Goal: Task Accomplishment & Management: Use online tool/utility

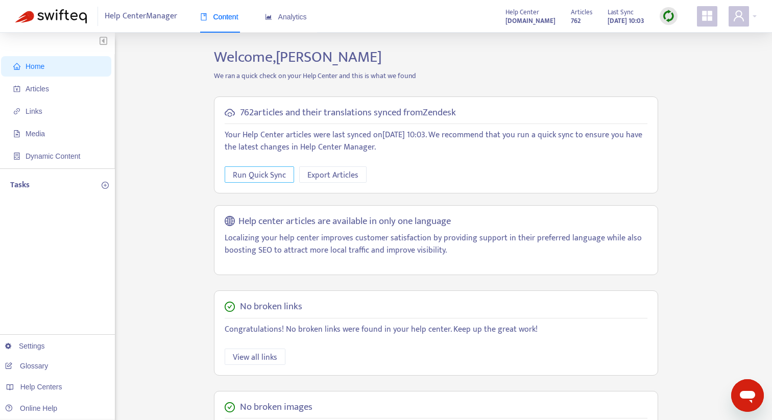
click at [277, 175] on span "Run Quick Sync" at bounding box center [259, 175] width 53 height 13
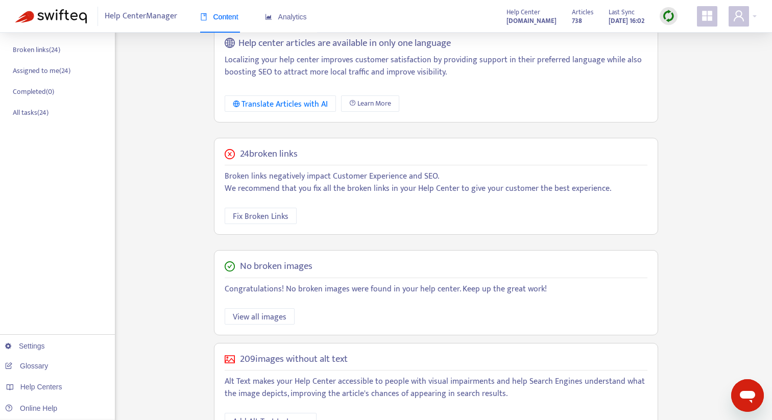
scroll to position [171, 0]
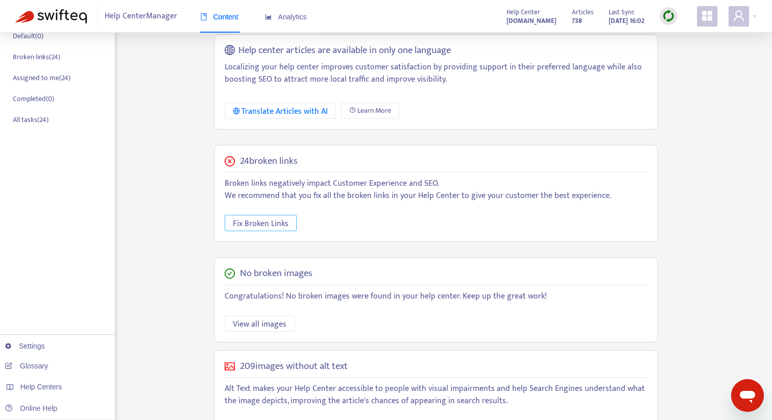
click at [270, 223] on span "Fix Broken Links" at bounding box center [261, 224] width 56 height 13
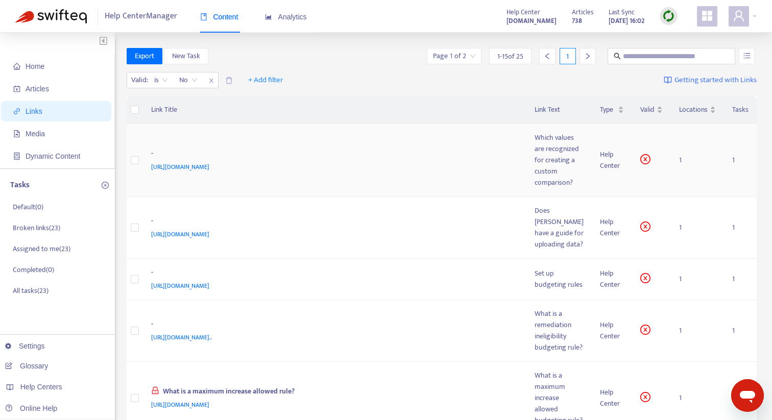
click at [207, 172] on span "[URL][DOMAIN_NAME]" at bounding box center [180, 167] width 58 height 10
click at [561, 165] on div "Which values are recognized for creating a custom comparison?" at bounding box center [559, 160] width 49 height 56
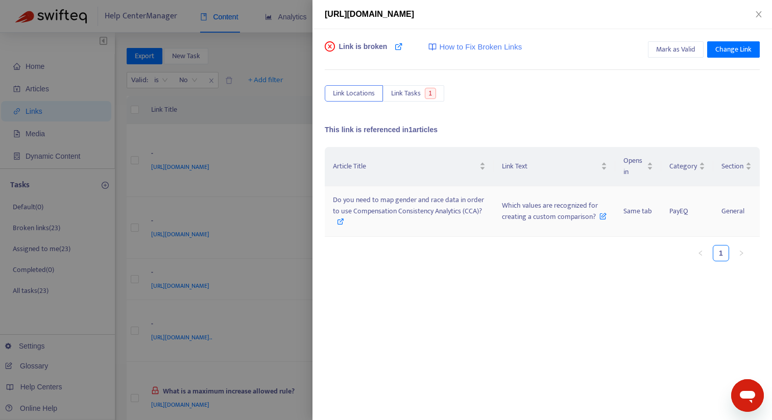
click at [381, 206] on span "Do you need to map gender and race data in order to use Compensation Consistenc…" at bounding box center [408, 205] width 151 height 23
click at [439, 203] on span "Do you need to map gender and race data in order to use Compensation Consistenc…" at bounding box center [408, 205] width 151 height 23
click at [399, 91] on span "Link Tasks" at bounding box center [406, 93] width 30 height 11
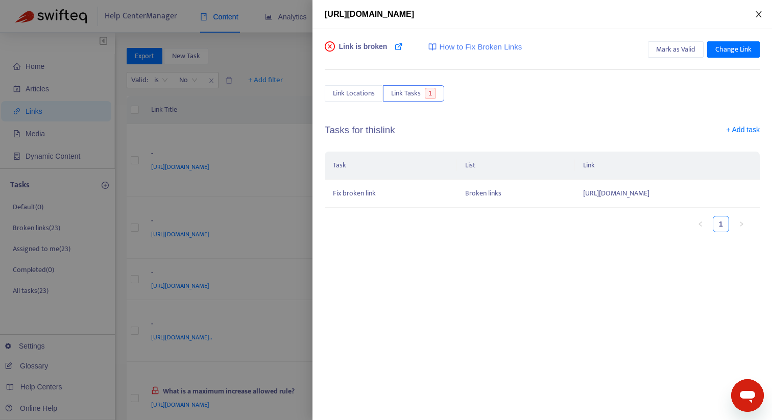
click at [756, 14] on icon "close" at bounding box center [759, 14] width 8 height 8
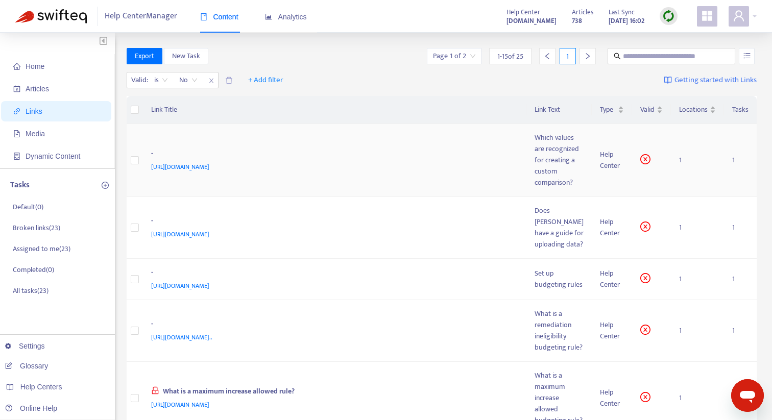
click at [561, 165] on div "Which values are recognized for creating a custom comparison?" at bounding box center [559, 160] width 49 height 56
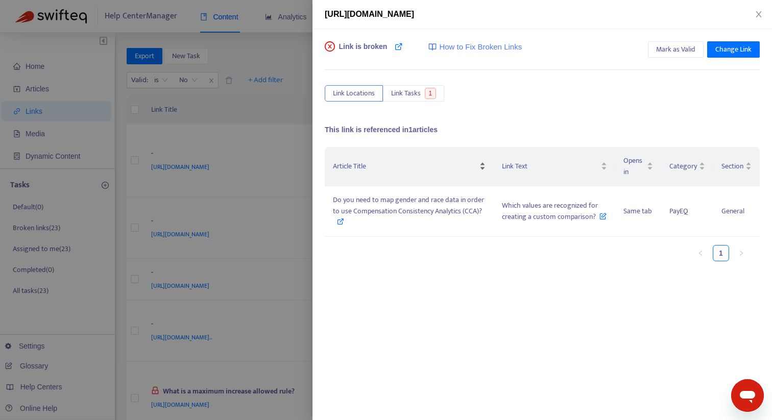
click at [535, 152] on tr "Article Title Link Text Opens in Category Section" at bounding box center [542, 166] width 435 height 39
click at [262, 183] on div at bounding box center [386, 210] width 772 height 420
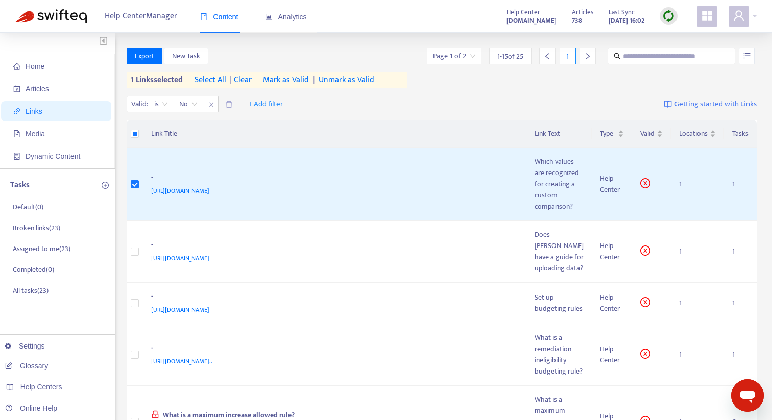
click at [250, 81] on span "| clear" at bounding box center [239, 80] width 26 height 12
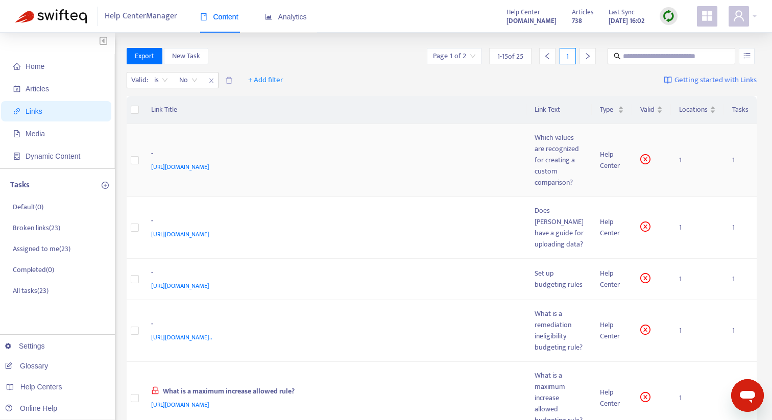
click at [494, 171] on div "https://support.synd.io/hc/en-us/articles/10549809433492" at bounding box center [333, 166] width 364 height 11
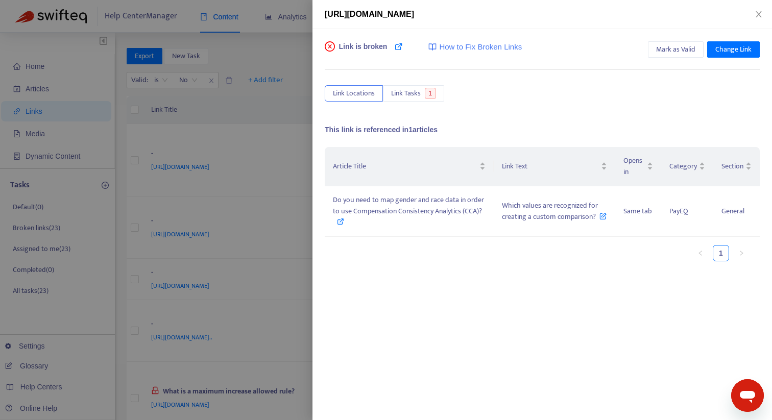
click at [271, 188] on div at bounding box center [386, 210] width 772 height 420
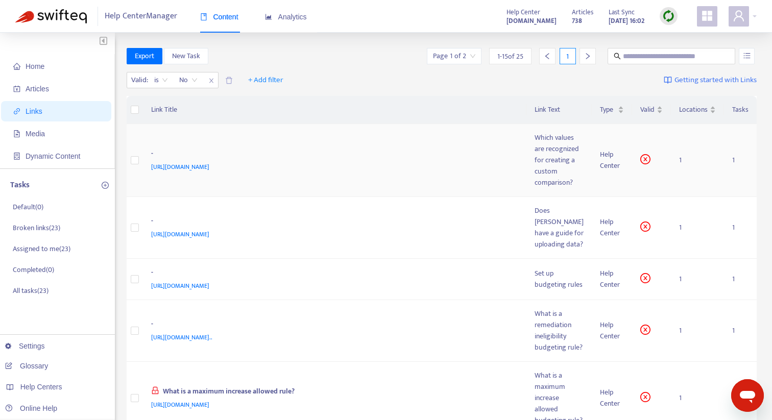
click at [645, 164] on icon "close-circle" at bounding box center [645, 159] width 10 height 10
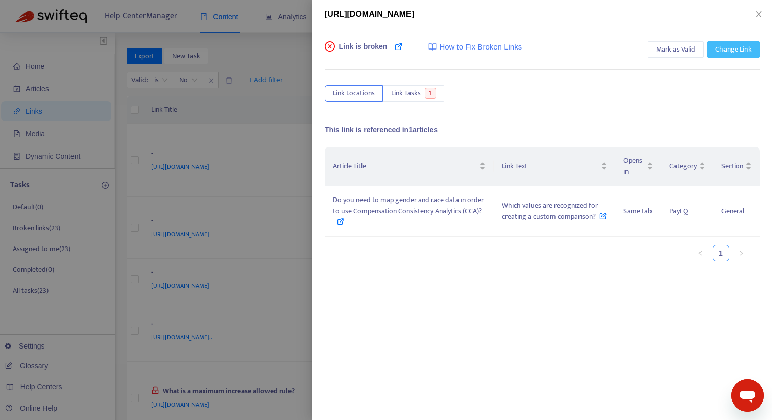
click at [744, 46] on span "Change Link" at bounding box center [733, 49] width 36 height 11
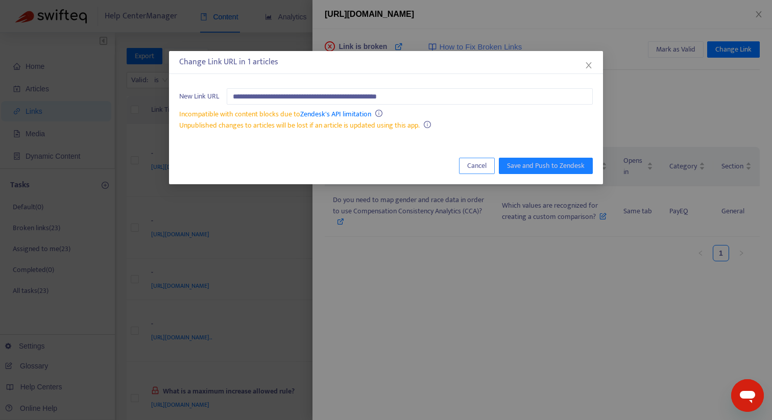
click at [467, 165] on button "Cancel" at bounding box center [477, 166] width 36 height 16
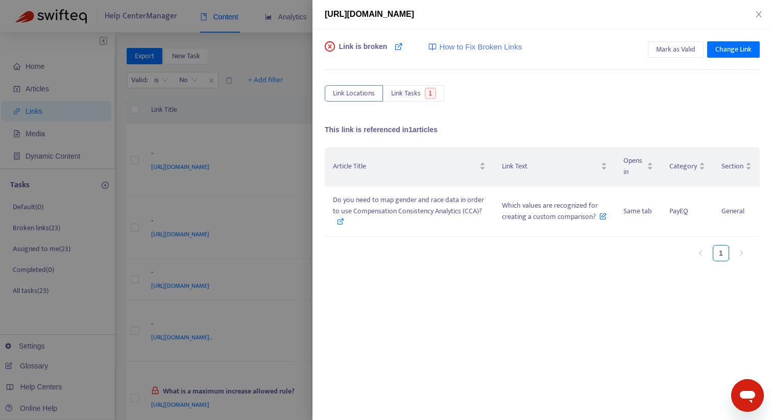
click at [377, 276] on div "Article Title Link Text Opens in Category Section Do you need to map gender and…" at bounding box center [542, 249] width 435 height 204
click at [331, 48] on icon "close-circle" at bounding box center [330, 46] width 10 height 10
click at [287, 101] on div at bounding box center [386, 210] width 772 height 420
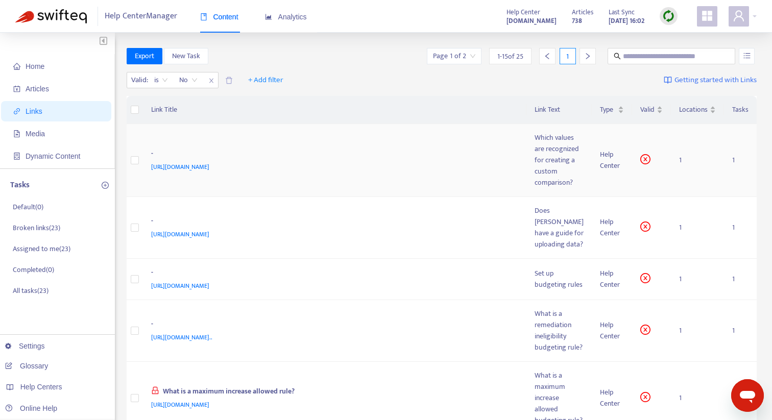
click at [138, 166] on td at bounding box center [135, 160] width 16 height 73
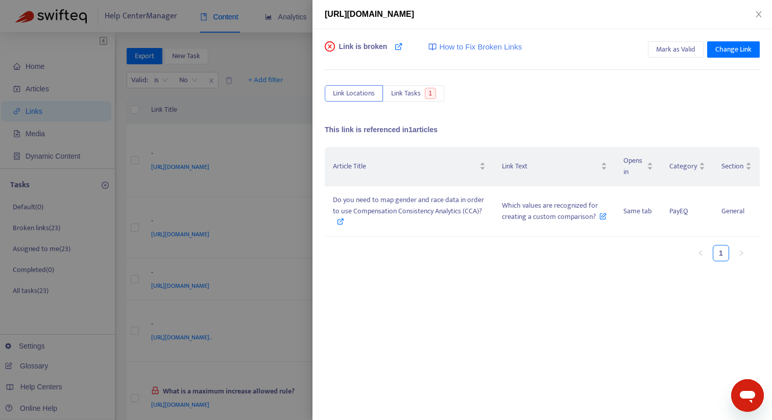
click at [242, 80] on div at bounding box center [386, 210] width 772 height 420
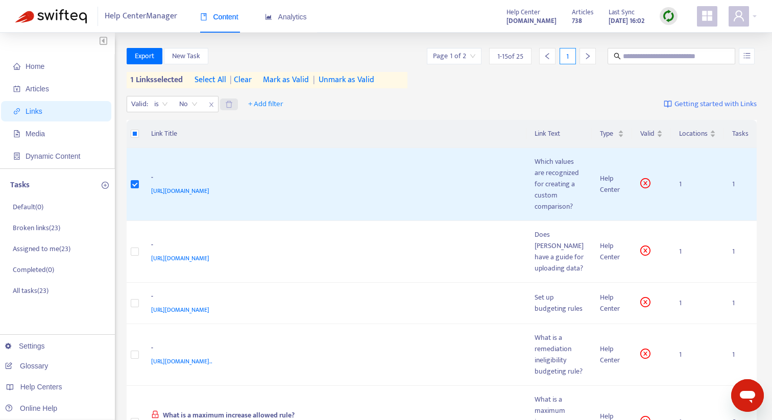
click at [230, 105] on icon "delete" at bounding box center [229, 105] width 8 height 8
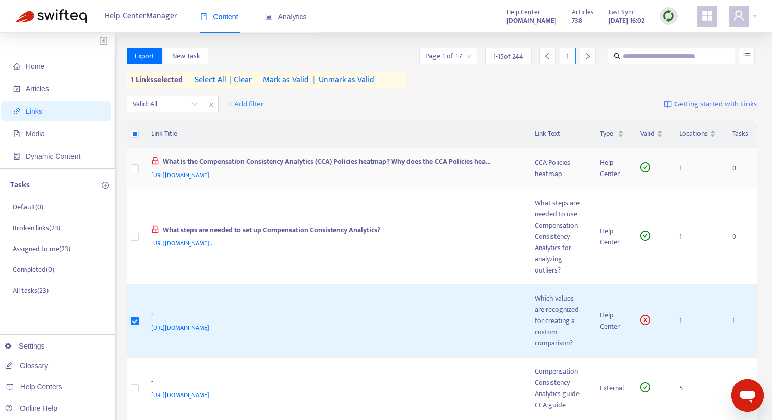
click at [245, 157] on div "What is the Compensation Consistency Analytics (CCA) Policies heatmap? Why does…" at bounding box center [333, 162] width 364 height 13
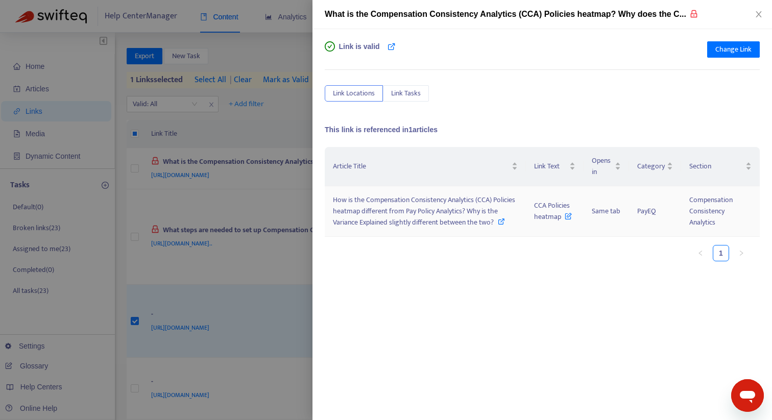
click at [415, 212] on span "How is the Compensation Consistency Analytics (CCA) Policies heatmap different …" at bounding box center [424, 211] width 182 height 34
click at [551, 213] on span "CCA Policies heatmap" at bounding box center [553, 211] width 38 height 23
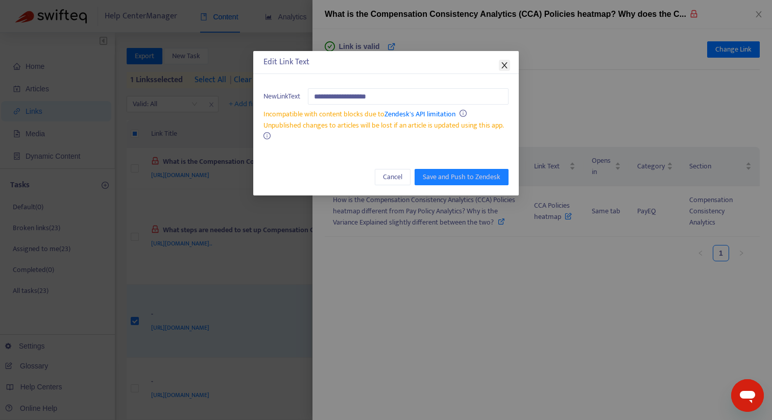
click at [503, 67] on icon "close" at bounding box center [504, 65] width 6 height 6
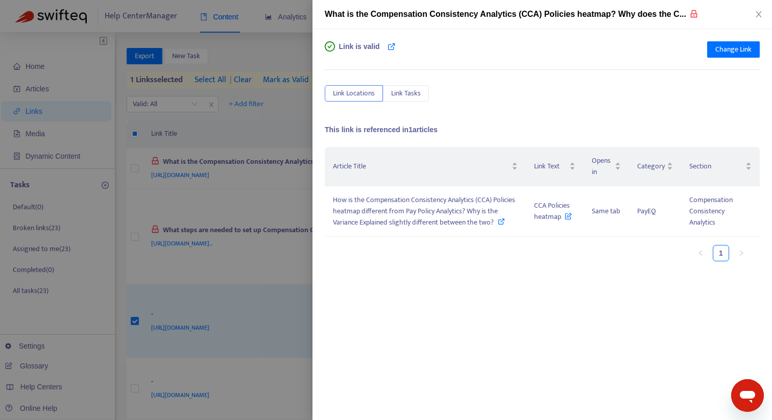
click at [249, 272] on div at bounding box center [386, 210] width 772 height 420
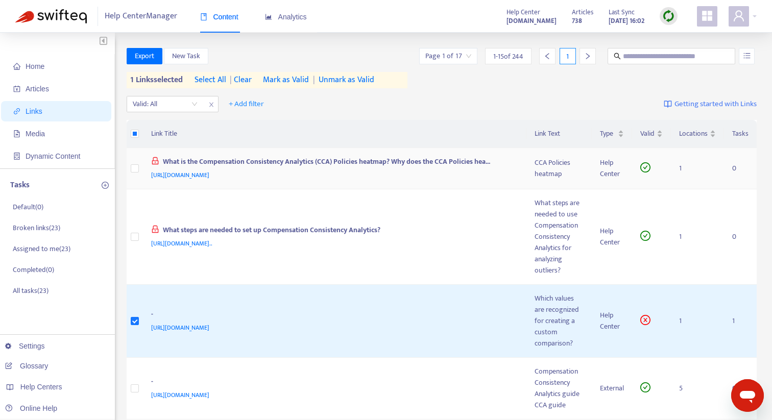
click at [209, 175] on span "https://support.synd.io/hc/en-us/articles/37009589982228" at bounding box center [180, 175] width 58 height 10
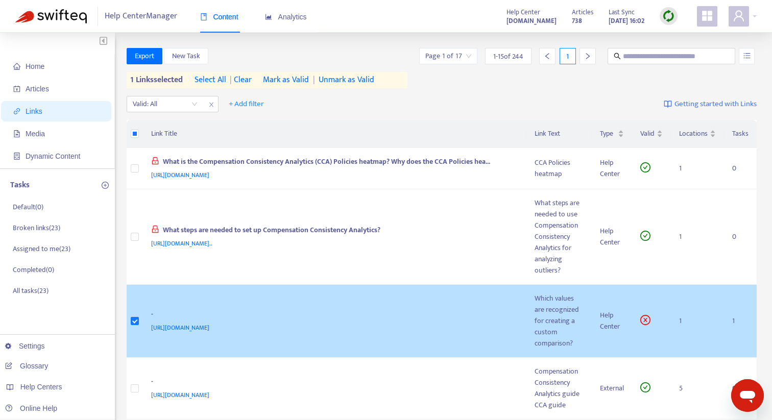
click at [326, 322] on td "- https://support.synd.io/hc/en-us/articles/10549809433492" at bounding box center [335, 321] width 384 height 73
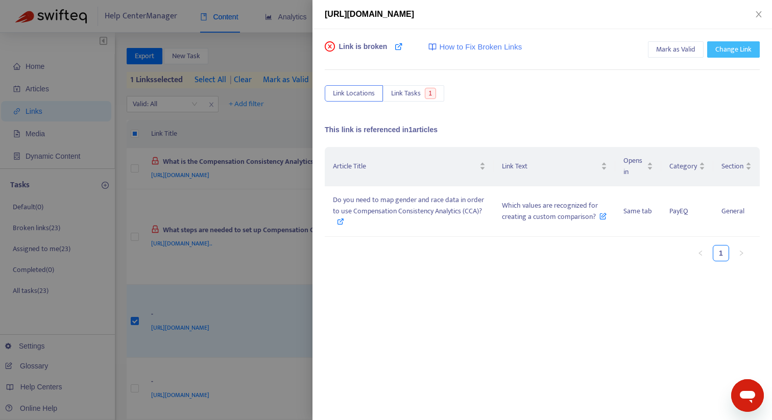
click at [737, 53] on span "Change Link" at bounding box center [733, 49] width 36 height 11
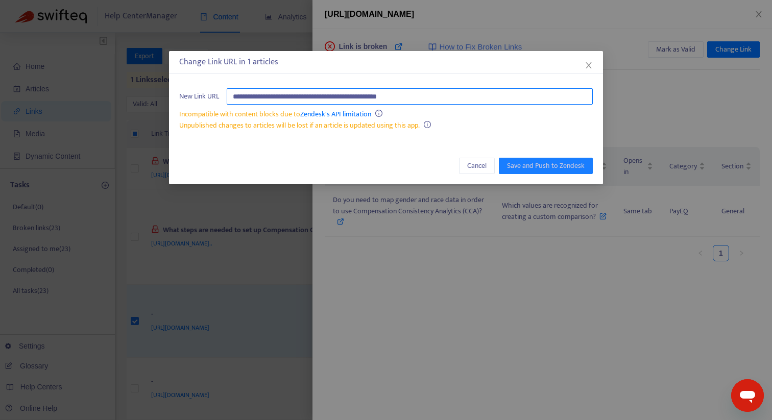
drag, startPoint x: 444, startPoint y: 93, endPoint x: 101, endPoint y: 103, distance: 343.3
click at [108, 103] on div "**********" at bounding box center [386, 210] width 772 height 420
drag, startPoint x: 453, startPoint y: 108, endPoint x: 276, endPoint y: 89, distance: 178.2
click at [276, 89] on div "**********" at bounding box center [386, 109] width 434 height 63
click at [304, 97] on input "**********" at bounding box center [410, 96] width 366 height 16
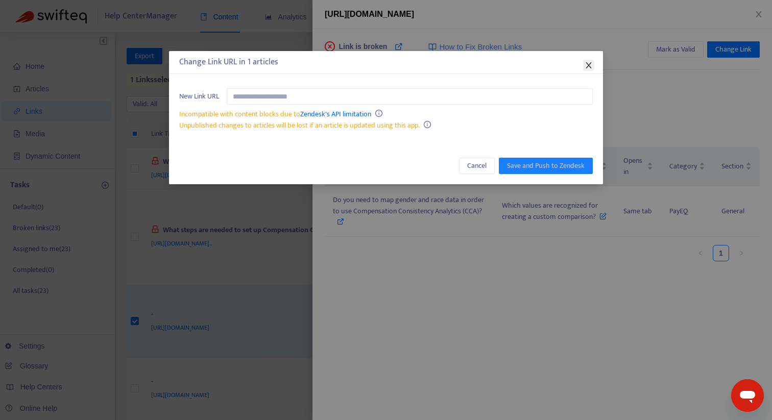
click at [589, 65] on icon "close" at bounding box center [589, 65] width 8 height 8
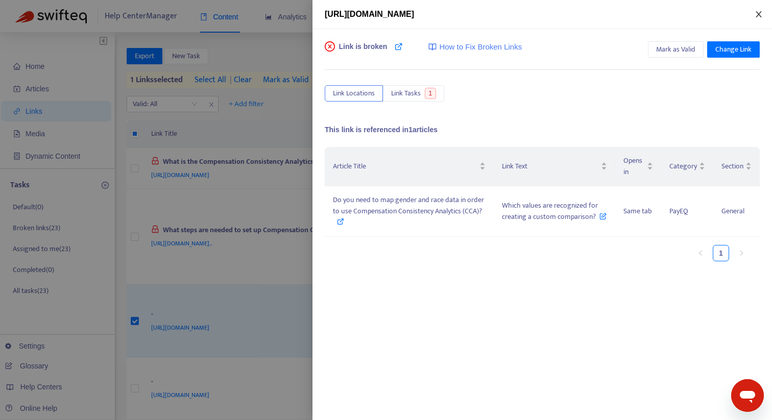
click at [757, 13] on icon "close" at bounding box center [759, 14] width 8 height 8
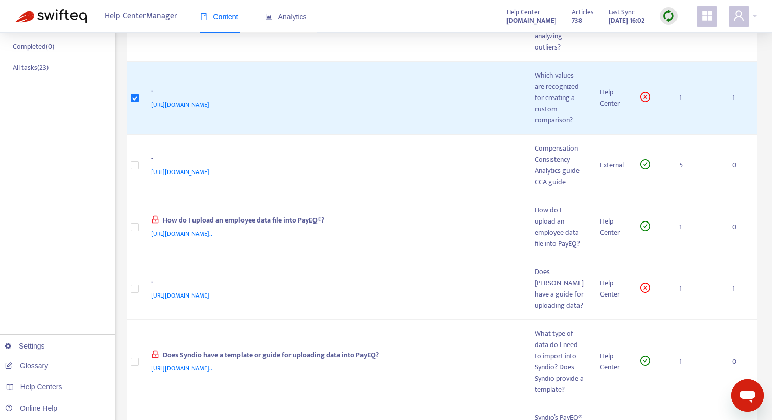
scroll to position [226, 0]
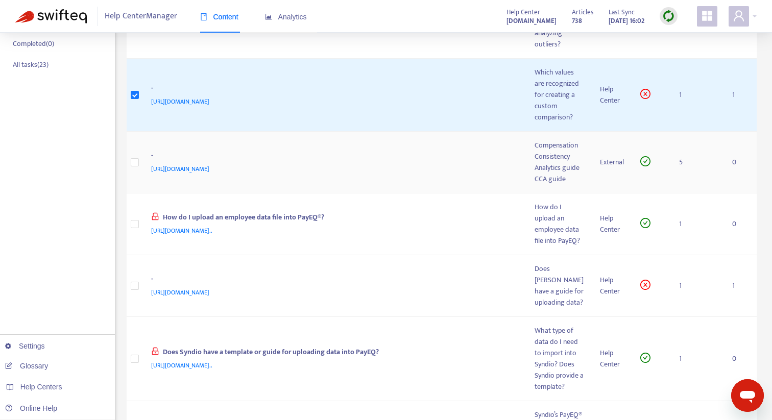
click at [209, 174] on span "https://assets.synd.io/syndio-ce-static-reference/Syndio_CCA_Guide.pdf" at bounding box center [180, 169] width 58 height 10
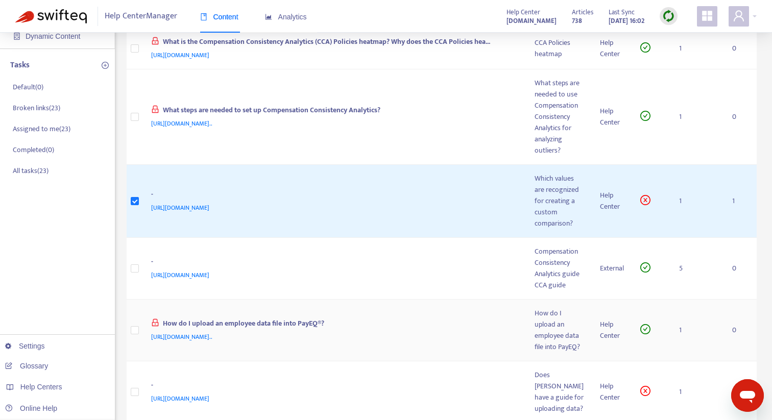
scroll to position [0, 0]
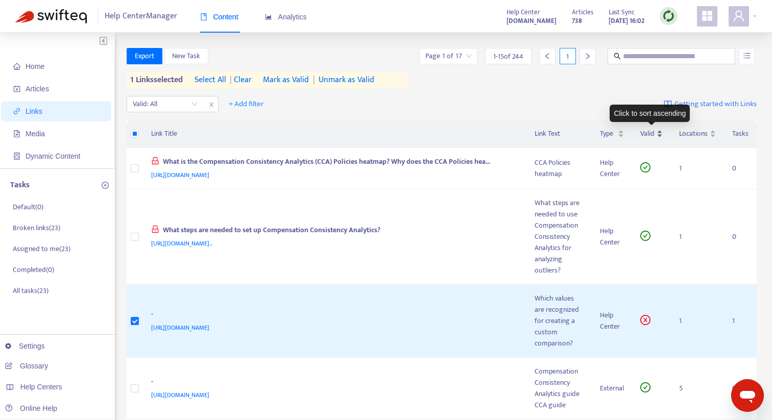
click at [659, 136] on div "Valid" at bounding box center [651, 133] width 22 height 11
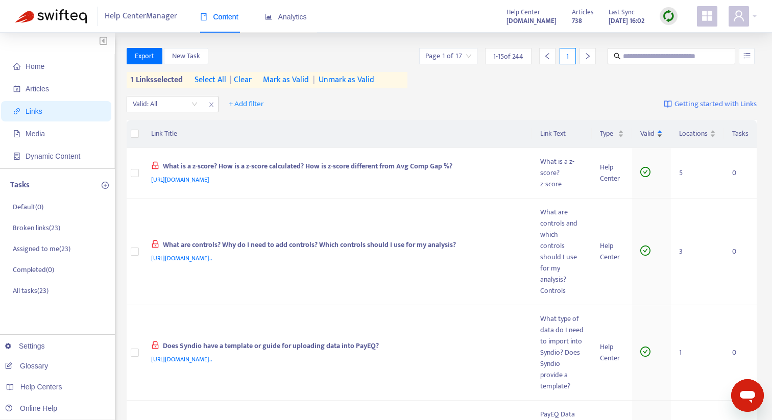
click at [661, 131] on div "Valid" at bounding box center [651, 133] width 22 height 11
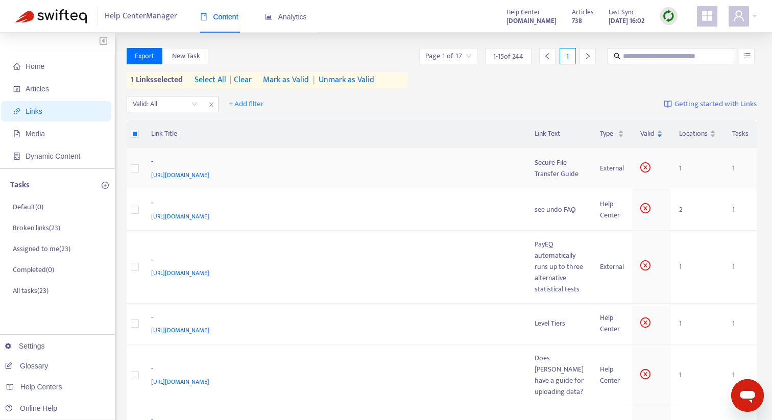
click at [209, 180] on span "[URL][DOMAIN_NAME]" at bounding box center [180, 175] width 58 height 10
click at [647, 173] on icon "close-circle" at bounding box center [645, 167] width 10 height 10
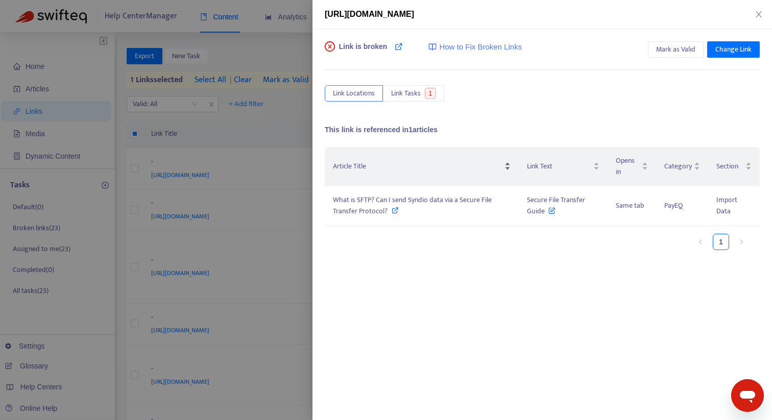
click at [644, 177] on tr "Article Title Link Text Opens in Category Section" at bounding box center [542, 166] width 435 height 39
click at [398, 92] on span "Link Tasks" at bounding box center [406, 93] width 30 height 11
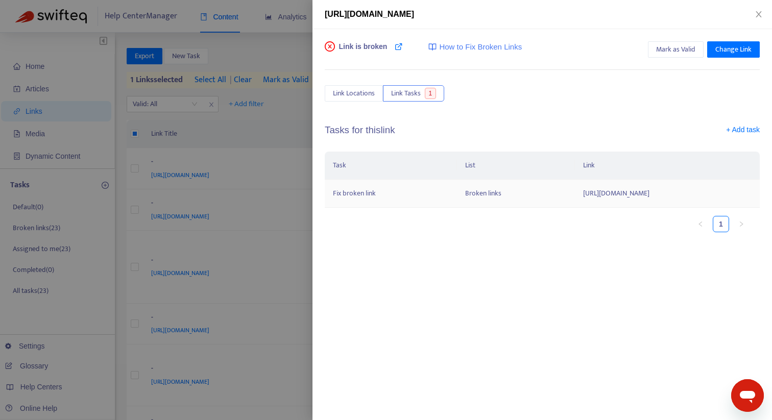
click at [575, 195] on td "[URL][DOMAIN_NAME]" at bounding box center [667, 194] width 185 height 28
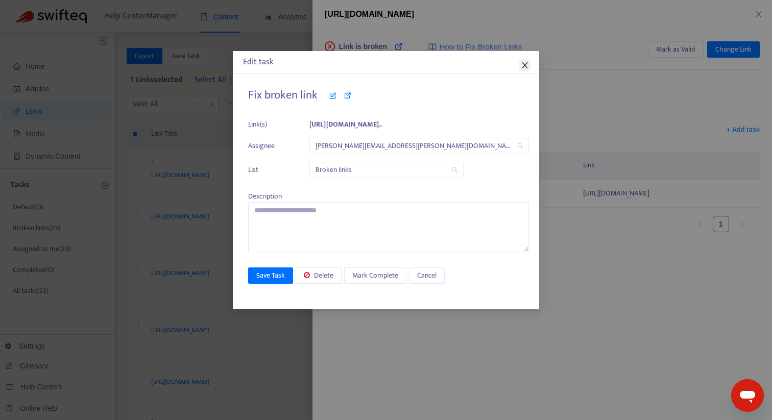
click at [527, 64] on icon "close" at bounding box center [525, 65] width 8 height 8
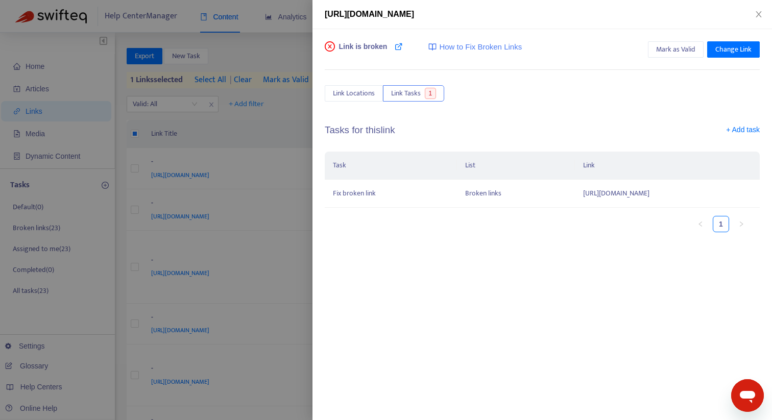
click at [331, 47] on icon "close-circle" at bounding box center [330, 46] width 10 height 10
click at [282, 166] on div at bounding box center [386, 210] width 772 height 420
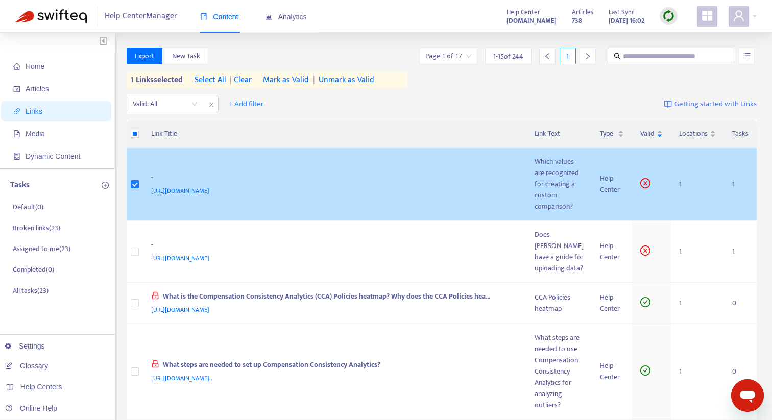
click at [545, 196] on div "Which values are recognized for creating a custom comparison?" at bounding box center [559, 184] width 49 height 56
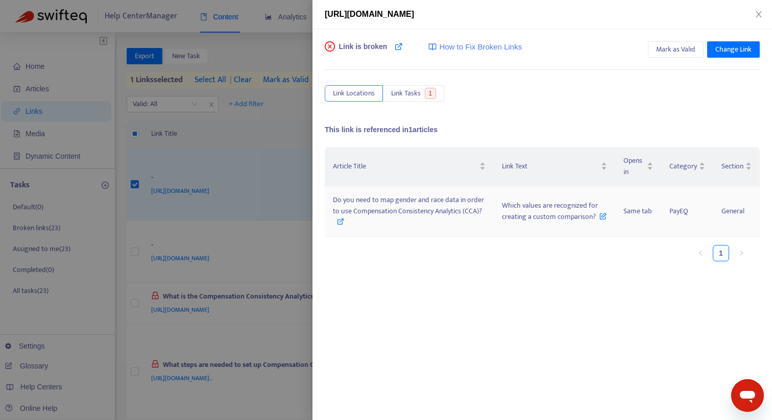
click at [416, 206] on span "Do you need to map gender and race data in order to use Compensation Consistenc…" at bounding box center [408, 205] width 151 height 23
click at [481, 44] on span "How to Fix Broken Links" at bounding box center [480, 47] width 83 height 12
click at [276, 141] on div at bounding box center [386, 210] width 772 height 420
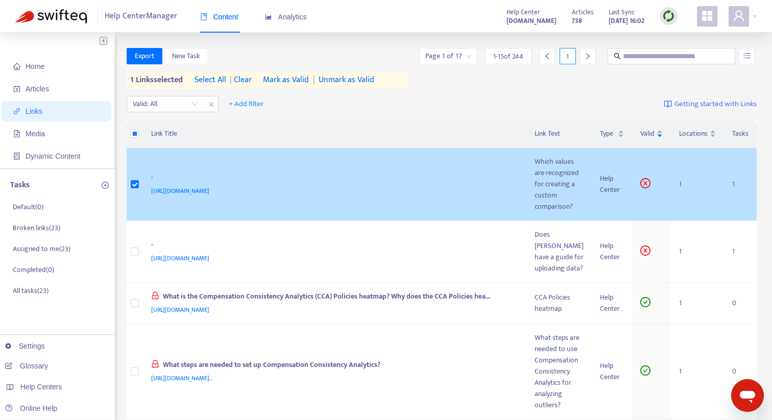
click at [566, 194] on div "Which values are recognized for creating a custom comparison?" at bounding box center [559, 184] width 49 height 56
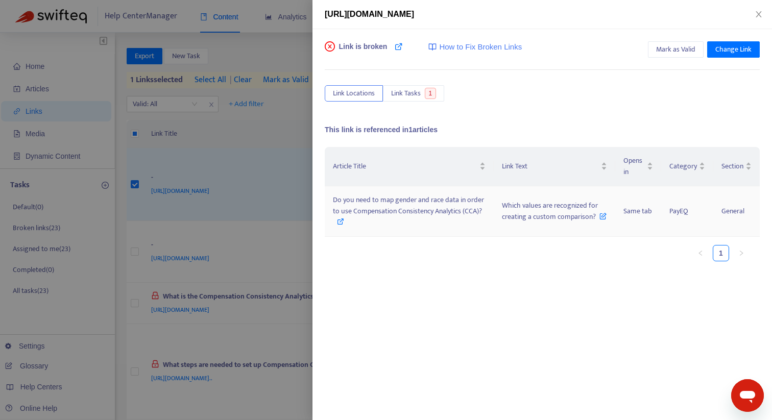
click at [400, 209] on span "Do you need to map gender and race data in order to use Compensation Consistenc…" at bounding box center [408, 205] width 151 height 23
click at [291, 151] on div at bounding box center [386, 210] width 772 height 420
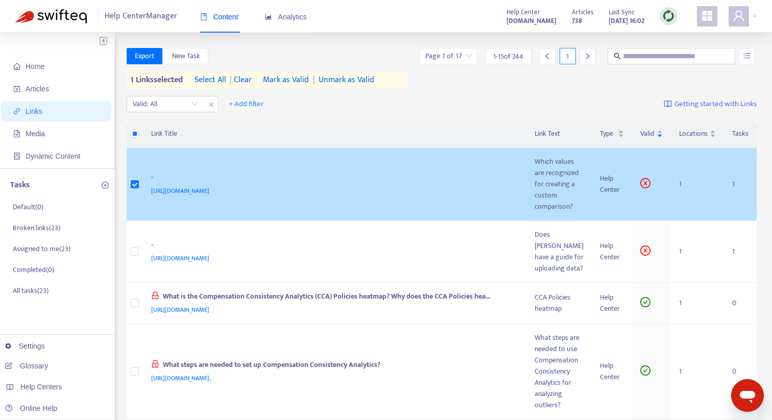
click at [645, 185] on icon "close-circle" at bounding box center [645, 183] width 4 height 4
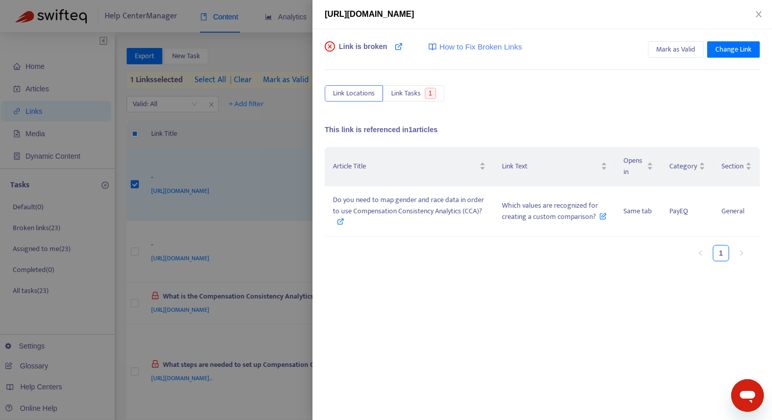
click at [247, 144] on div at bounding box center [386, 210] width 772 height 420
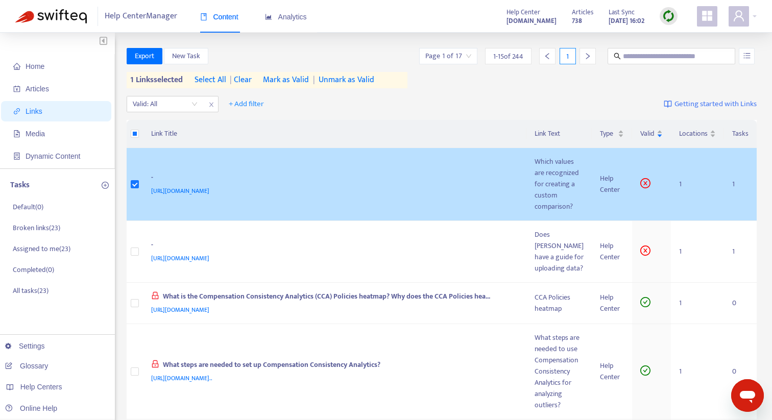
click at [502, 193] on div "https://support.synd.io/hc/en-us/articles/10549809433492" at bounding box center [333, 190] width 364 height 11
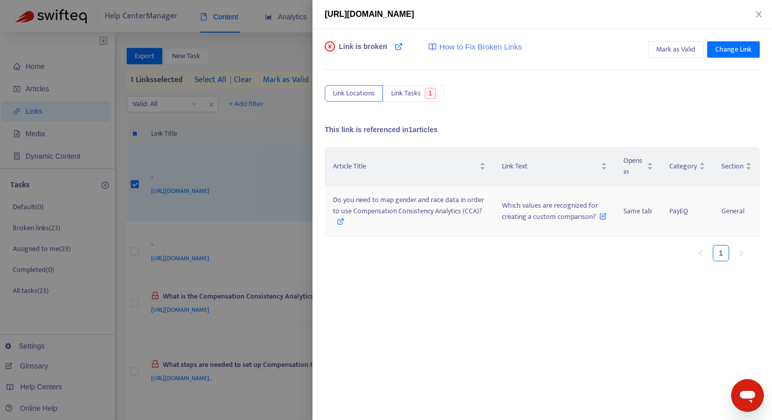
click at [570, 208] on span "Which values are recognized for creating a custom comparison?" at bounding box center [554, 211] width 105 height 23
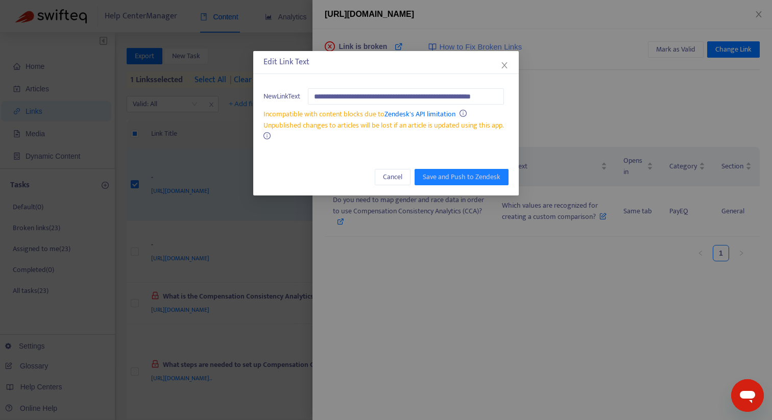
click at [512, 70] on div "Edit Link Text" at bounding box center [386, 62] width 266 height 23
click at [502, 66] on icon "close" at bounding box center [504, 65] width 8 height 8
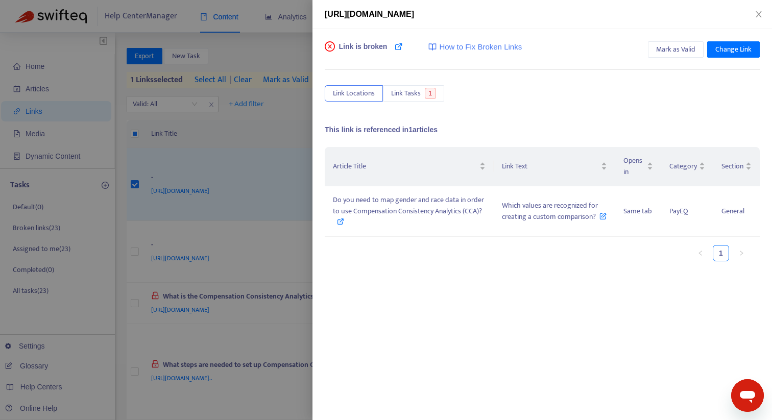
click at [222, 203] on div at bounding box center [386, 210] width 772 height 420
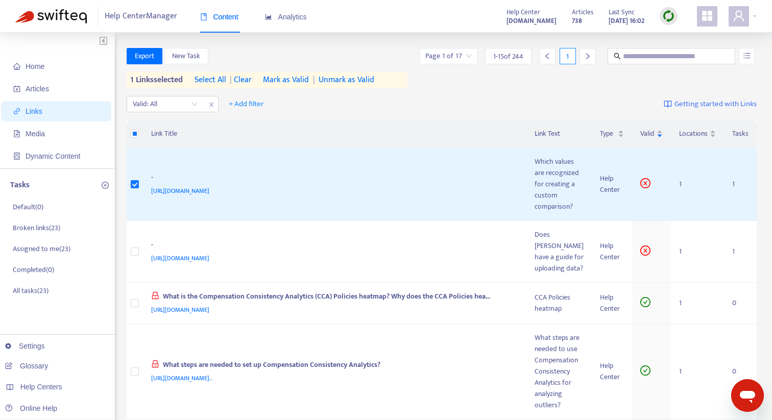
click at [301, 82] on span "Mark as Valid" at bounding box center [286, 80] width 46 height 12
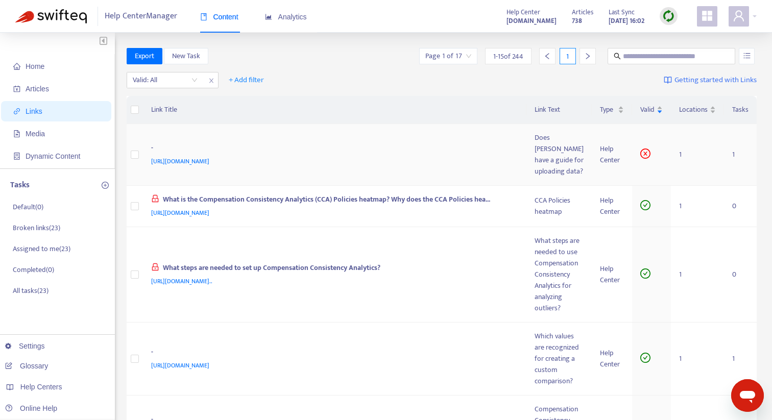
click at [552, 151] on div "Does [PERSON_NAME] have a guide for uploading data?" at bounding box center [559, 154] width 49 height 45
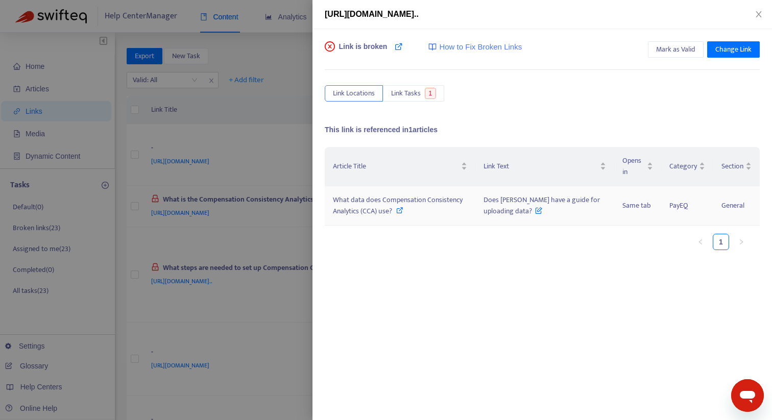
click at [380, 201] on span "What data does Compensation Consistency Analytics (CCA) use?" at bounding box center [398, 205] width 130 height 23
click at [344, 49] on span "Link is broken" at bounding box center [363, 51] width 49 height 20
click at [254, 159] on div at bounding box center [386, 210] width 772 height 420
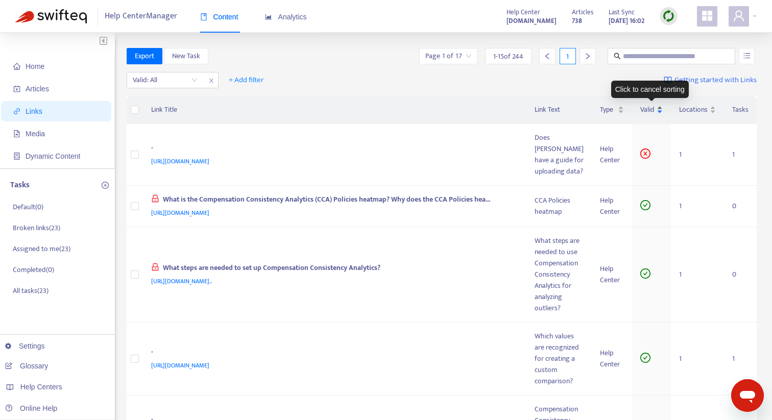
click at [651, 109] on span "Valid" at bounding box center [647, 109] width 14 height 11
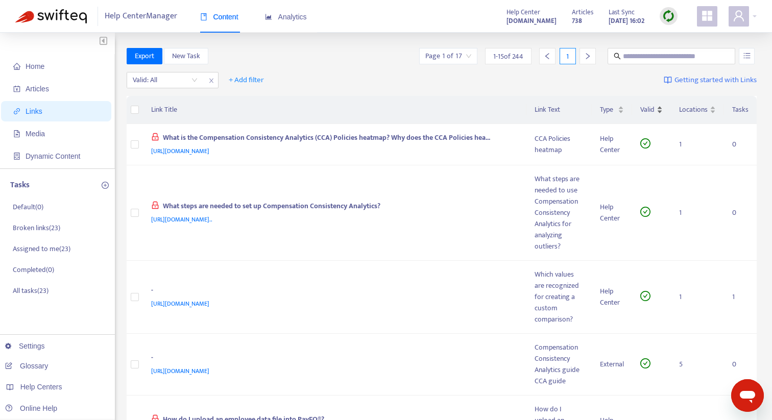
click at [651, 109] on span "Valid" at bounding box center [647, 109] width 14 height 11
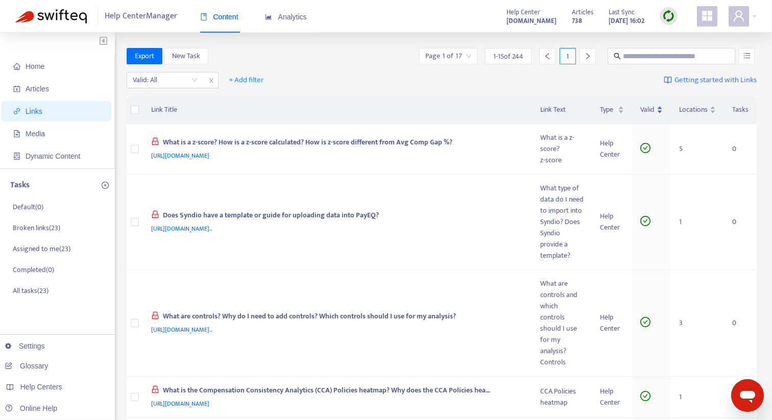
click at [660, 113] on div "Valid" at bounding box center [651, 109] width 22 height 11
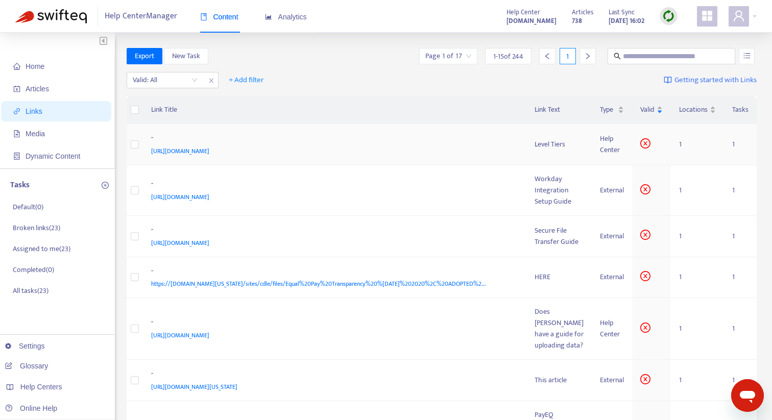
click at [209, 151] on span "[URL][DOMAIN_NAME]" at bounding box center [180, 151] width 58 height 10
click at [318, 143] on div "-" at bounding box center [333, 138] width 364 height 13
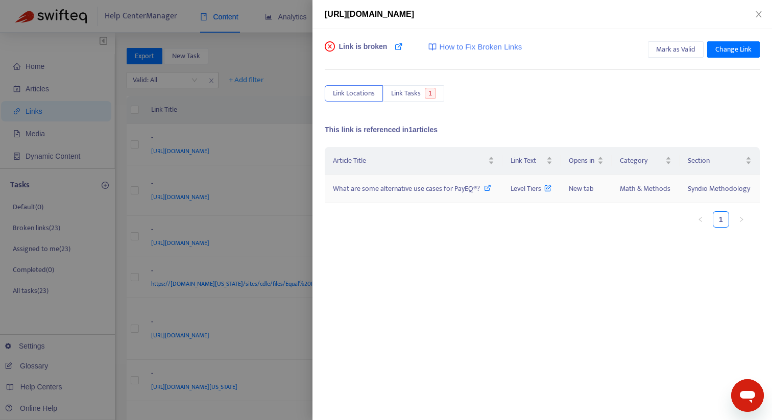
click at [413, 190] on span "What are some alternative use cases for PayEQ®?" at bounding box center [406, 189] width 147 height 12
click at [287, 225] on div at bounding box center [386, 210] width 772 height 420
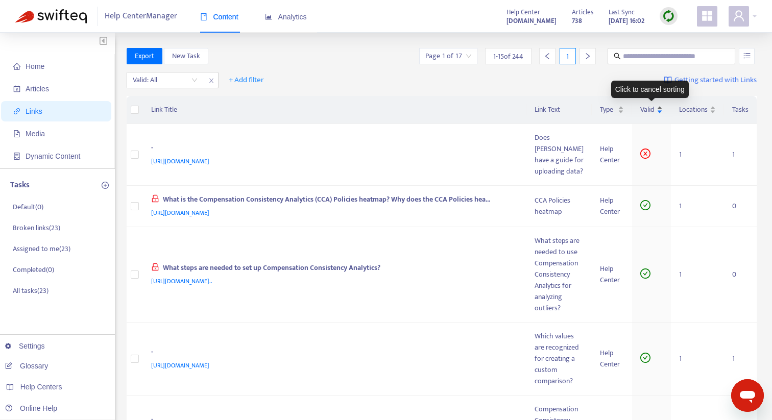
click at [661, 106] on div "Valid" at bounding box center [651, 109] width 22 height 11
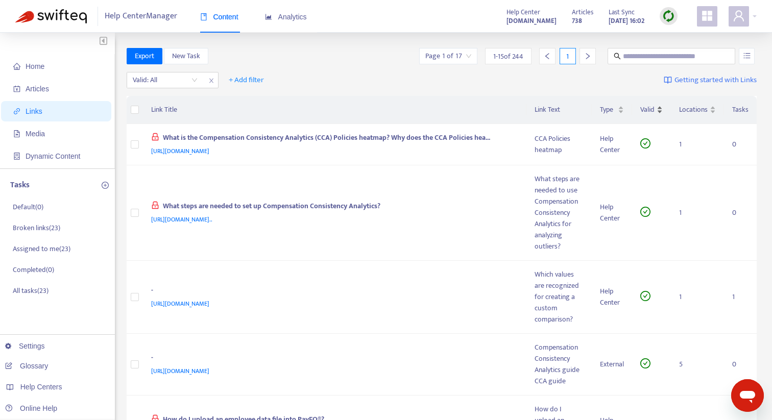
click at [662, 109] on div "Valid" at bounding box center [651, 109] width 22 height 11
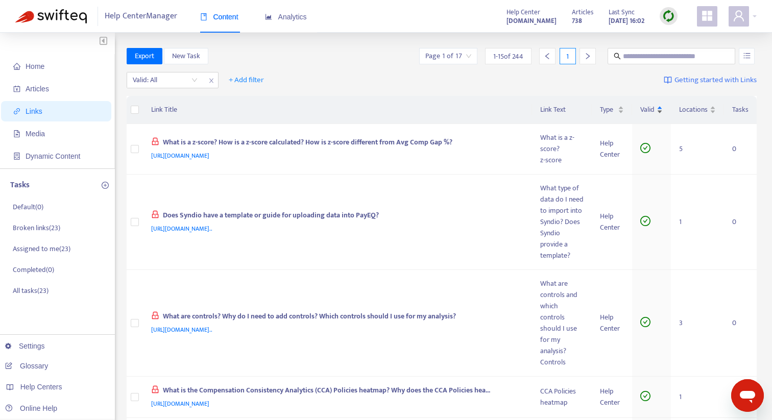
click at [661, 112] on div "Valid" at bounding box center [651, 109] width 22 height 11
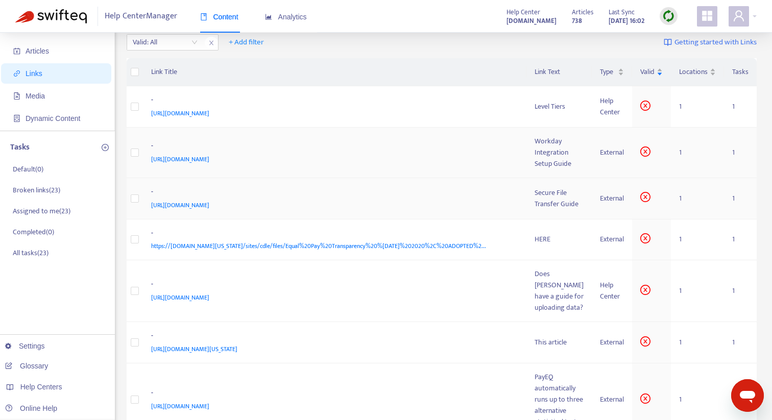
scroll to position [40, 0]
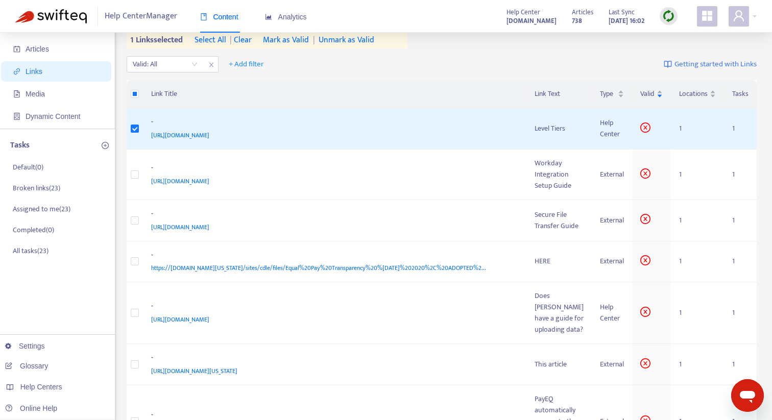
click at [245, 38] on div "Content Analytics" at bounding box center [258, 21] width 117 height 39
click at [248, 41] on span "| clear" at bounding box center [239, 40] width 26 height 12
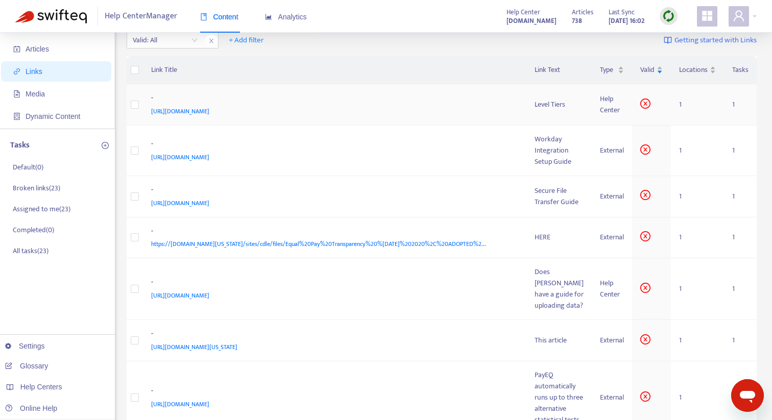
click at [140, 107] on td at bounding box center [135, 104] width 16 height 41
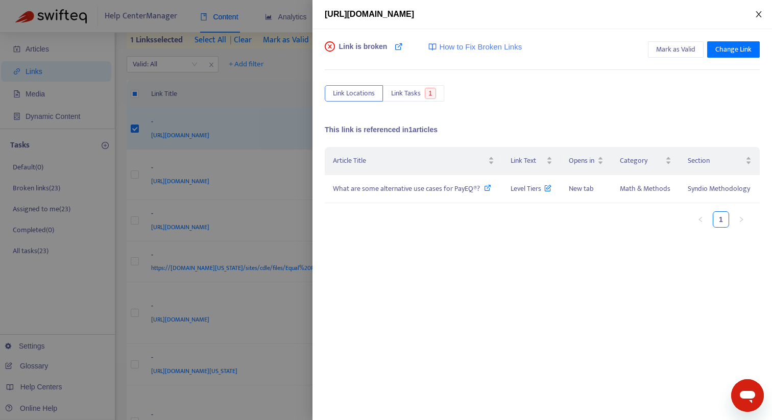
click at [759, 13] on icon "close" at bounding box center [759, 14] width 6 height 6
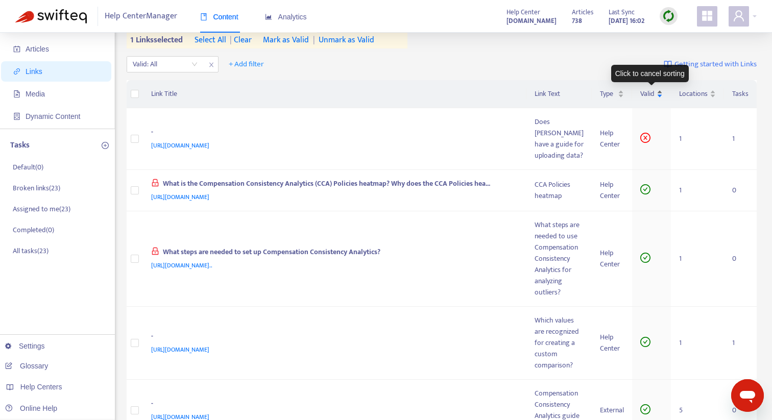
click at [661, 97] on div "Valid" at bounding box center [651, 93] width 22 height 11
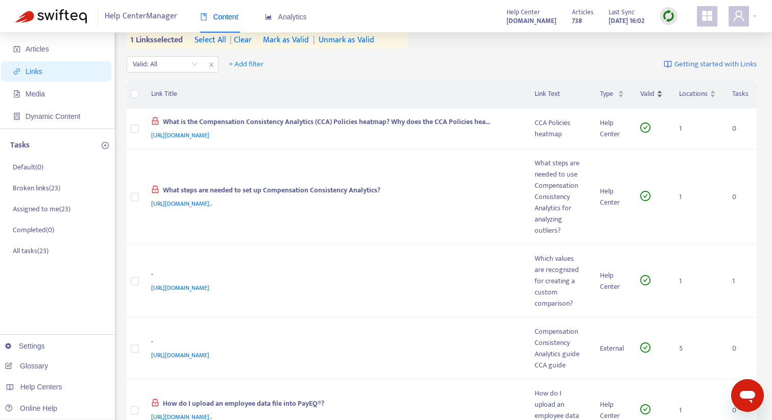
click at [661, 97] on div "Valid" at bounding box center [651, 93] width 22 height 11
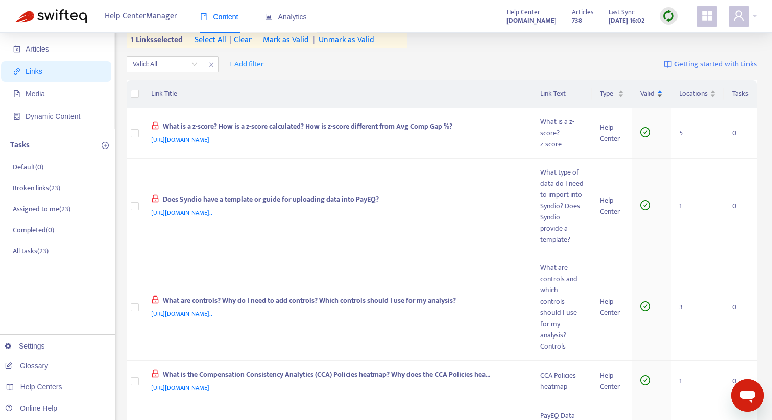
click at [661, 97] on div "Valid" at bounding box center [651, 93] width 22 height 11
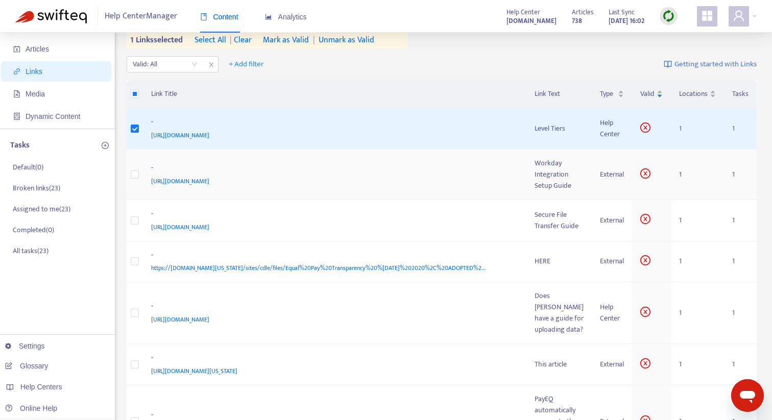
click at [550, 172] on div "Workday Integration Setup Guide" at bounding box center [559, 175] width 49 height 34
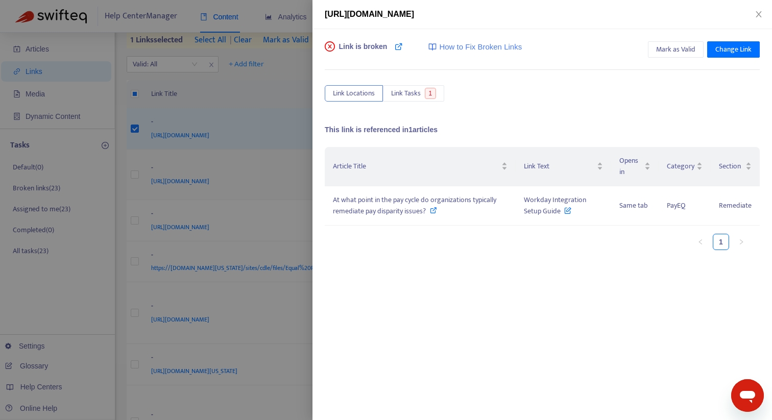
click at [473, 173] on div "https://drive.google.com/file/d/1_aqUEbG4o2t_3I6GT-GP6PlTbyftLRAG/view Link is …" at bounding box center [386, 210] width 772 height 420
click at [445, 200] on span "At what point in the pay cycle do organizations typically remediate pay dispari…" at bounding box center [414, 205] width 163 height 23
click at [262, 83] on div at bounding box center [386, 210] width 772 height 420
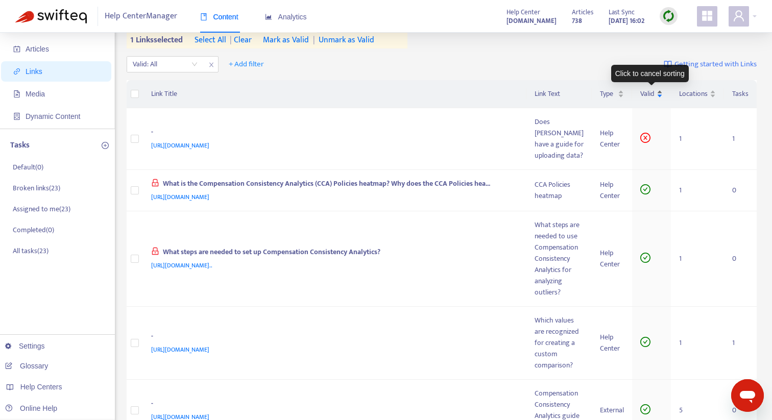
click at [659, 95] on div "Valid" at bounding box center [651, 93] width 22 height 11
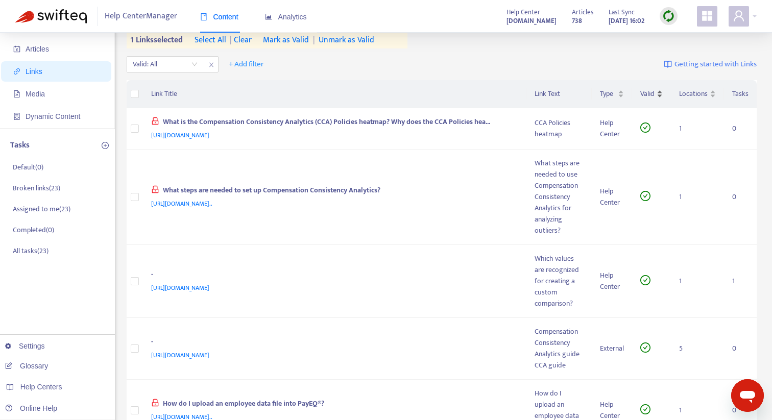
click at [659, 95] on div "Valid" at bounding box center [651, 93] width 22 height 11
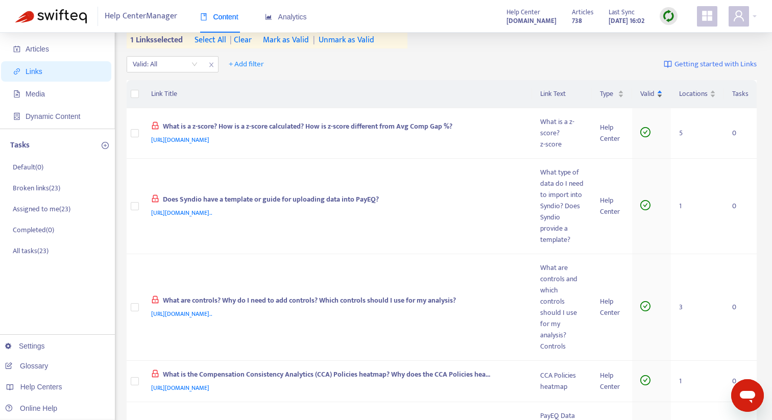
click at [661, 92] on div "Valid" at bounding box center [651, 93] width 22 height 11
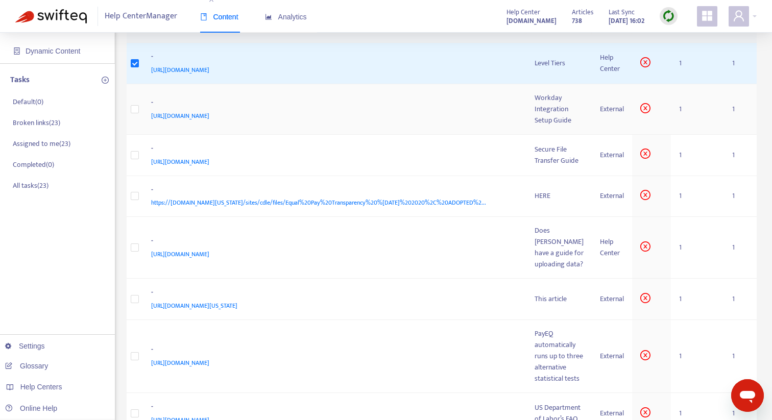
scroll to position [106, 0]
click at [555, 160] on div "Secure File Transfer Guide" at bounding box center [559, 154] width 49 height 22
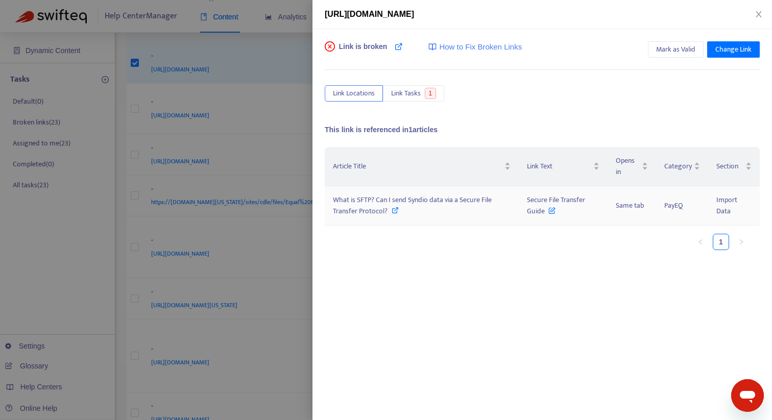
click at [455, 201] on span "What is SFTP? Can I send Syndio data via a Secure File Transfer Protocol?" at bounding box center [412, 205] width 159 height 23
click at [435, 199] on span "What is SFTP? Can I send Syndio data via a Secure File Transfer Protocol?" at bounding box center [412, 205] width 159 height 23
click at [413, 199] on span "What is SFTP? Can I send Syndio data via a Secure File Transfer Protocol?" at bounding box center [412, 205] width 159 height 23
click at [407, 197] on span "What is SFTP? Can I send Syndio data via a Secure File Transfer Protocol?" at bounding box center [412, 205] width 159 height 23
click at [394, 200] on span "What is SFTP? Can I send Syndio data via a Secure File Transfer Protocol?" at bounding box center [412, 205] width 159 height 23
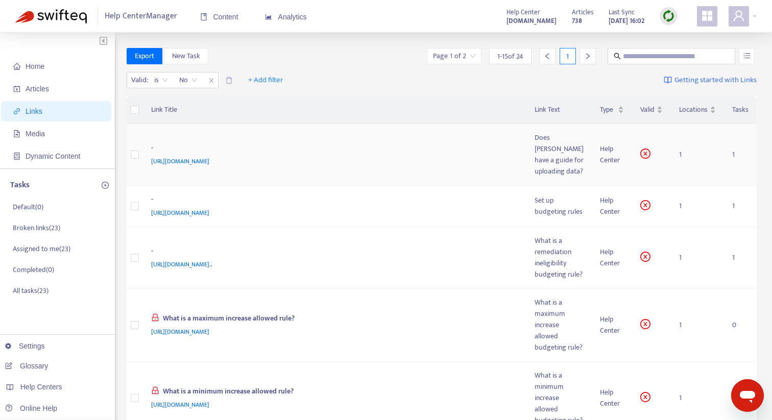
click at [564, 153] on div "Does [PERSON_NAME] have a guide for uploading data?" at bounding box center [559, 154] width 49 height 45
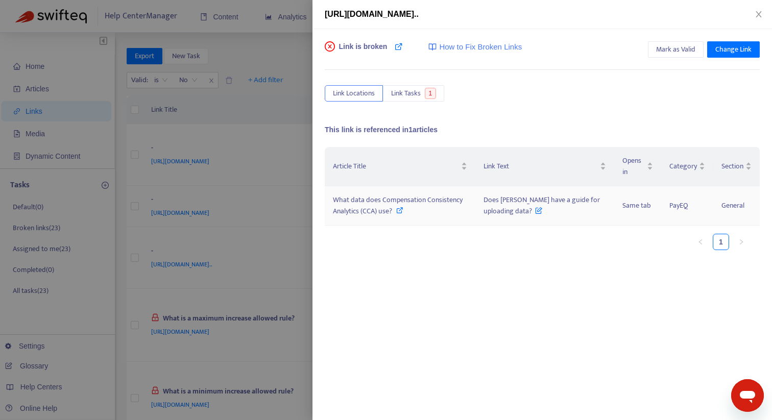
click at [407, 199] on span "What data does Compensation Consistency Analytics (CCA) use?" at bounding box center [398, 205] width 130 height 23
click at [361, 52] on span "Link is broken" at bounding box center [363, 51] width 49 height 20
click at [205, 173] on div at bounding box center [386, 210] width 772 height 420
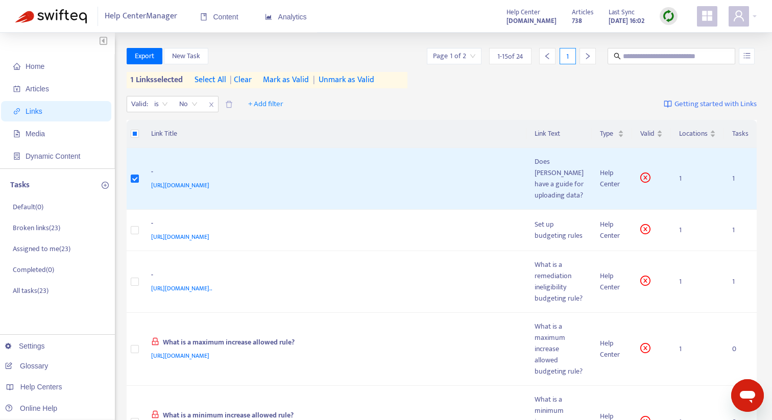
click at [300, 81] on span "Mark as Valid" at bounding box center [286, 80] width 46 height 12
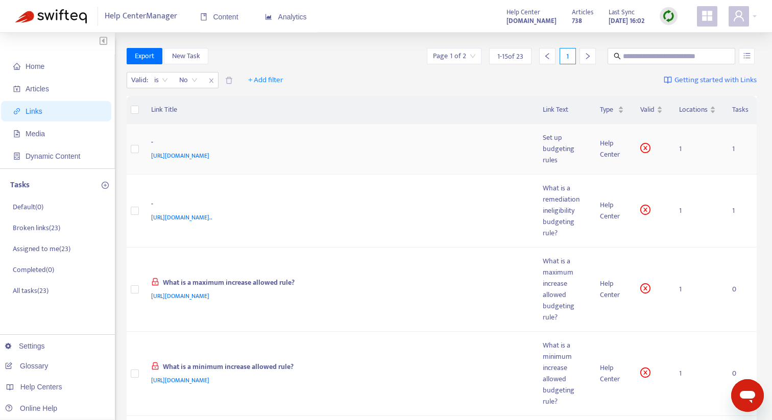
click at [547, 153] on div "Set up budgeting rules" at bounding box center [563, 149] width 41 height 34
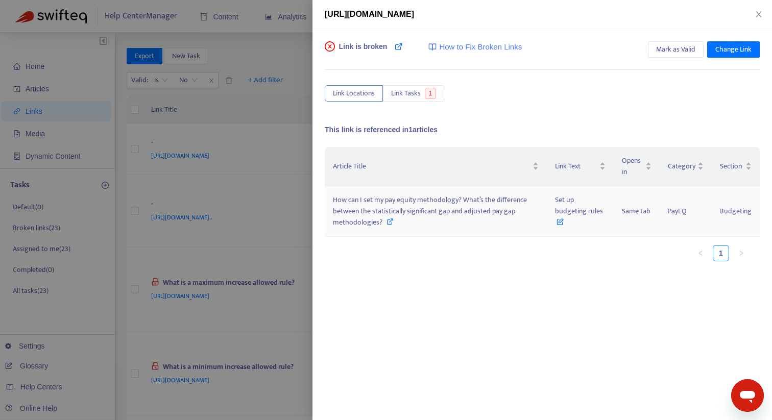
click at [432, 206] on span "How can I set my pay equity methodology? What’s the difference between the stat…" at bounding box center [430, 211] width 194 height 34
click at [459, 210] on span "How can I set my pay equity methodology? What’s the difference between the stat…" at bounding box center [430, 211] width 194 height 34
click at [281, 255] on div at bounding box center [386, 210] width 772 height 420
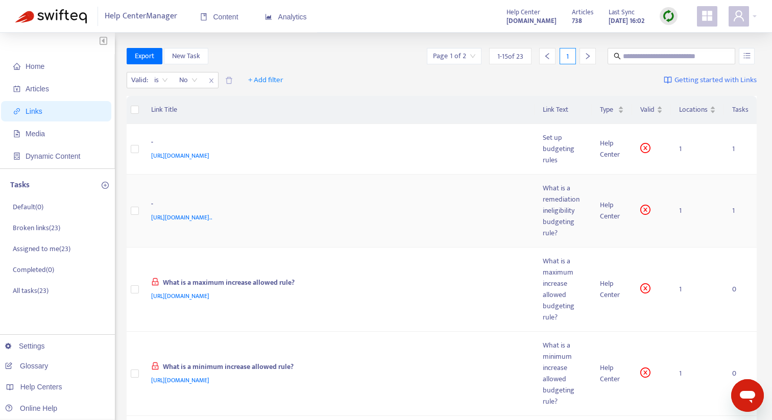
click at [554, 213] on div "What is a remediation ineligibility budgeting rule?" at bounding box center [563, 211] width 41 height 56
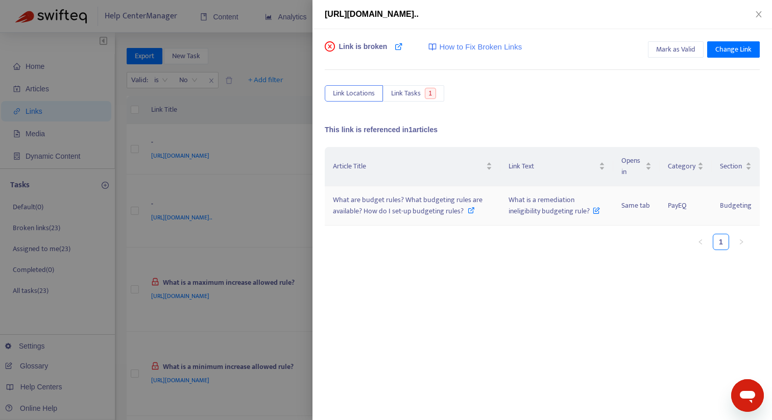
click at [386, 203] on span "What are budget rules? What budgeting rules are available? How do I set-up budg…" at bounding box center [408, 205] width 150 height 23
click at [383, 206] on span "What are budget rules? What budgeting rules are available? How do I set-up budg…" at bounding box center [408, 205] width 150 height 23
click at [252, 181] on div at bounding box center [386, 210] width 772 height 420
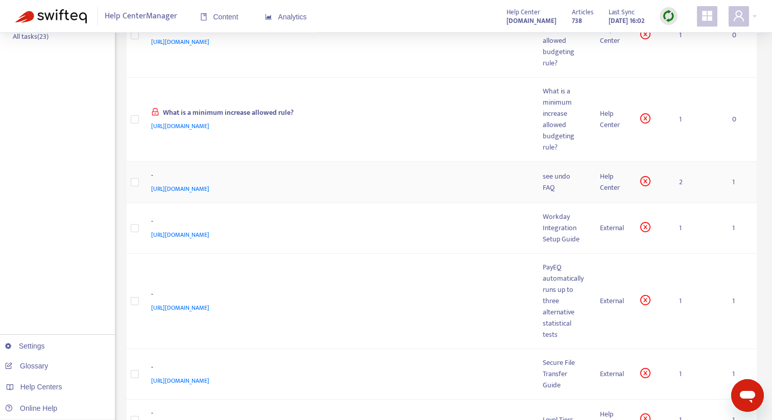
scroll to position [258, 0]
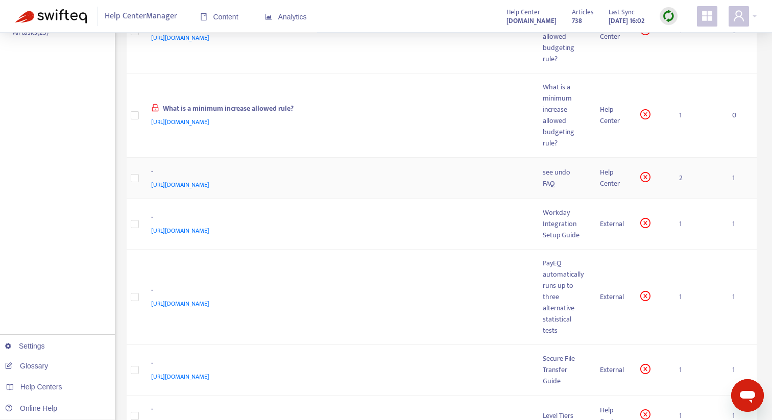
click at [560, 177] on div "see undo FAQ" at bounding box center [563, 178] width 41 height 22
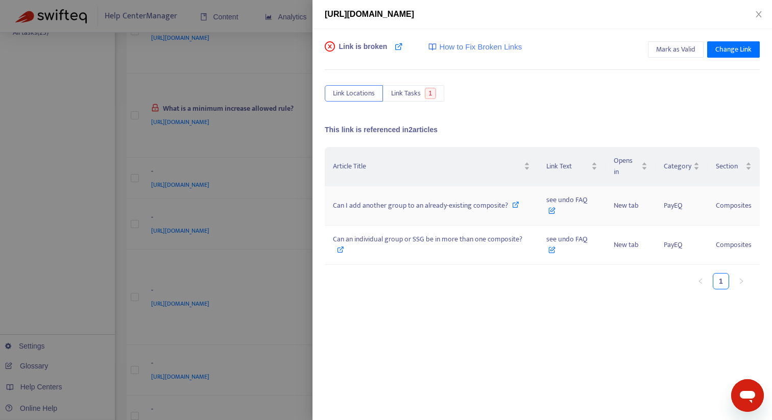
click at [409, 212] on td "Can I add another group to an already-existing composite?" at bounding box center [431, 205] width 213 height 39
click at [427, 203] on span "Can I add another group to an already-existing composite?" at bounding box center [420, 206] width 175 height 12
click at [451, 239] on span "Can an individual group or SSG be in more than one composite?" at bounding box center [427, 239] width 189 height 12
click at [243, 244] on div at bounding box center [386, 210] width 772 height 420
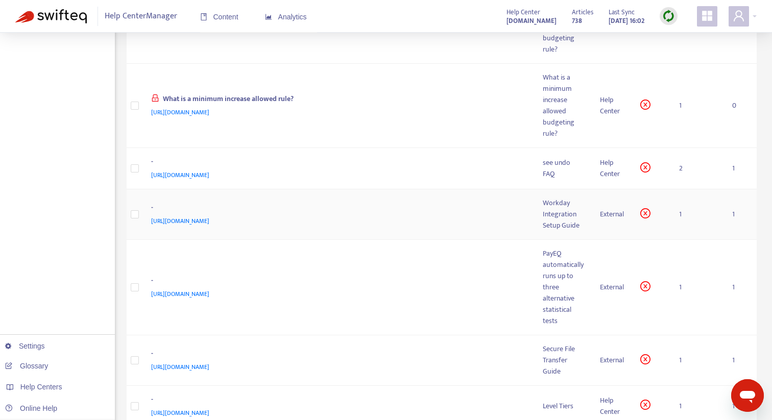
scroll to position [276, 0]
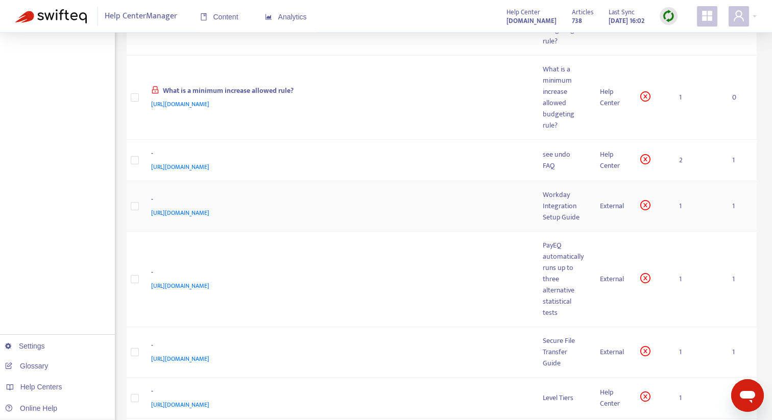
click at [538, 199] on td "Workday Integration Setup Guide" at bounding box center [563, 206] width 57 height 51
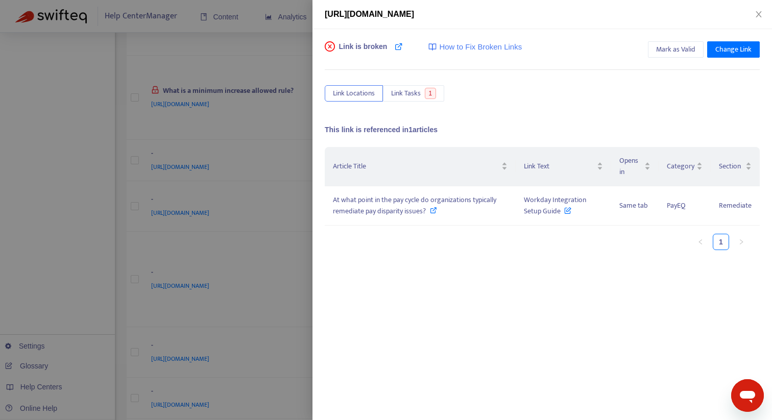
click at [274, 229] on div at bounding box center [386, 210] width 772 height 420
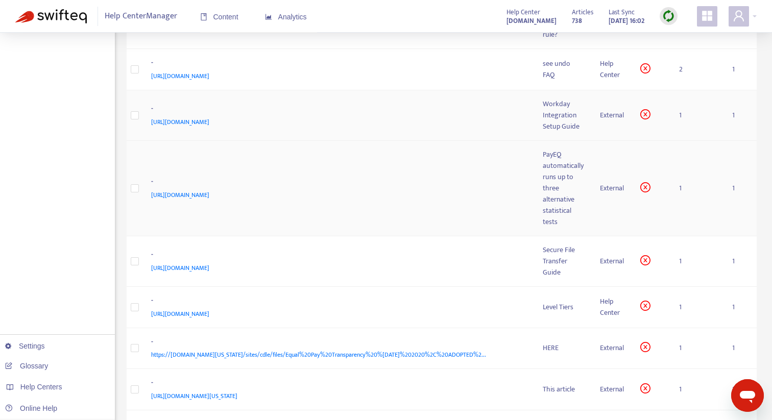
scroll to position [377, 0]
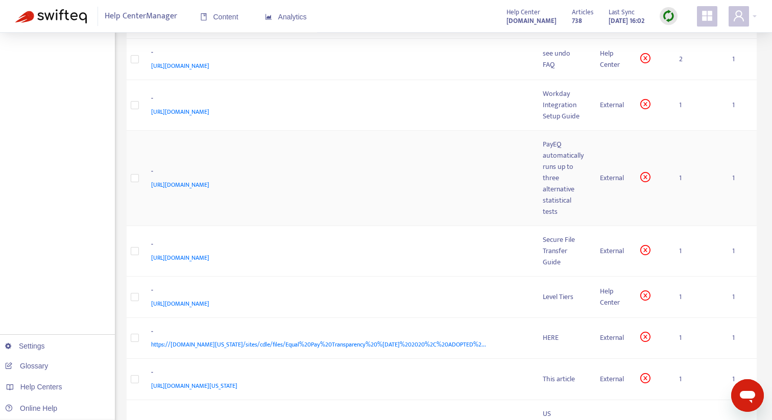
click at [538, 175] on td "PayEQ automatically runs up to three alternative statistical tests" at bounding box center [563, 178] width 57 height 95
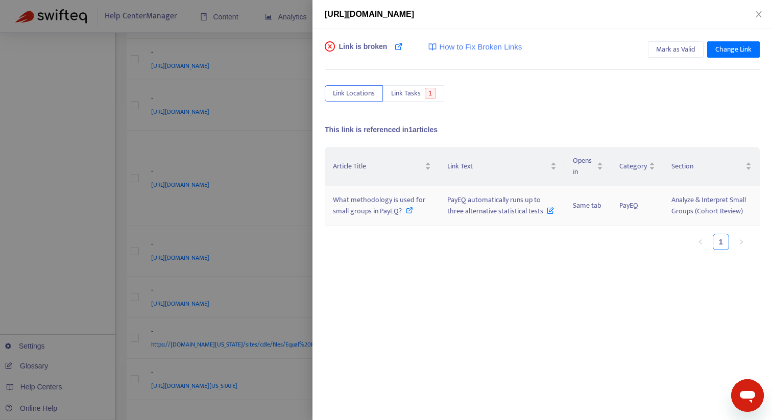
click at [375, 203] on span "What methodology is used for small groups in PayEQ?" at bounding box center [379, 205] width 92 height 23
click at [367, 209] on span "What methodology is used for small groups in PayEQ?" at bounding box center [379, 205] width 92 height 23
click at [174, 208] on div at bounding box center [386, 210] width 772 height 420
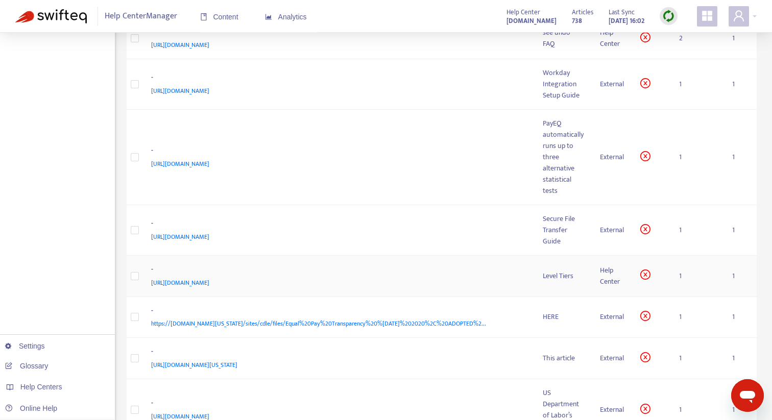
scroll to position [401, 0]
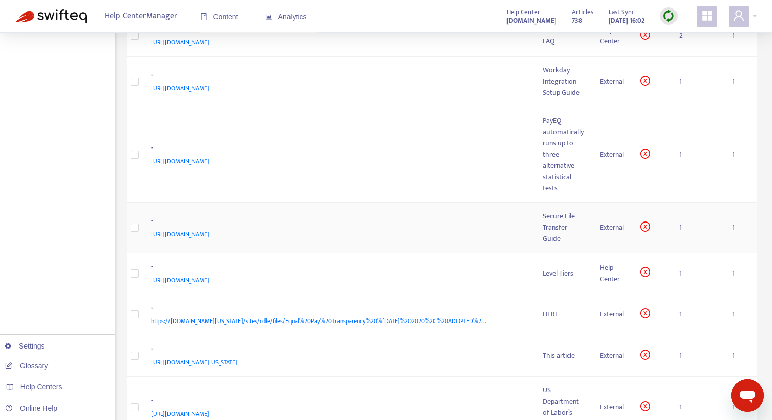
click at [545, 225] on div "Secure File Transfer Guide" at bounding box center [563, 228] width 41 height 34
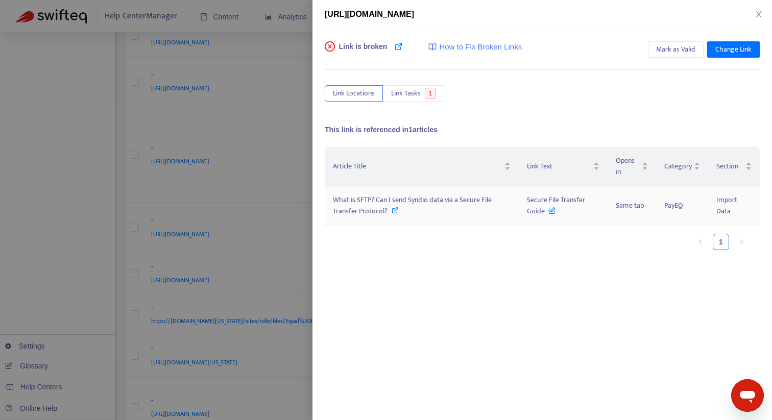
click at [410, 198] on span "What is SFTP? Can I send Syndio data via a Secure File Transfer Protocol?" at bounding box center [412, 205] width 159 height 23
click at [425, 198] on span "What is SFTP? Can I send Syndio data via a Secure File Transfer Protocol?" at bounding box center [412, 205] width 159 height 23
click at [265, 282] on div at bounding box center [386, 210] width 772 height 420
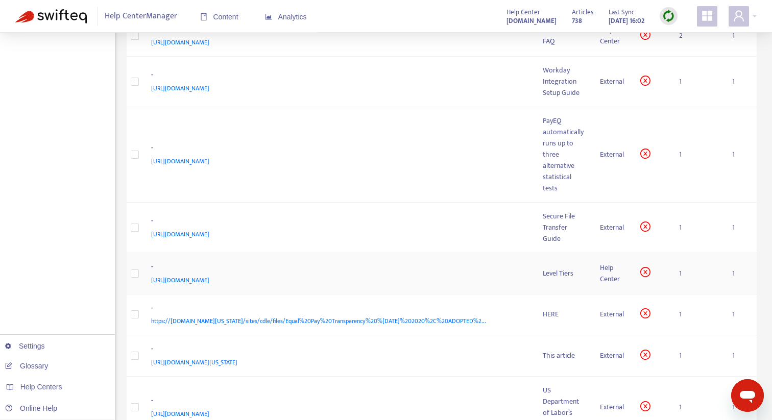
click at [443, 272] on div "-" at bounding box center [337, 267] width 372 height 13
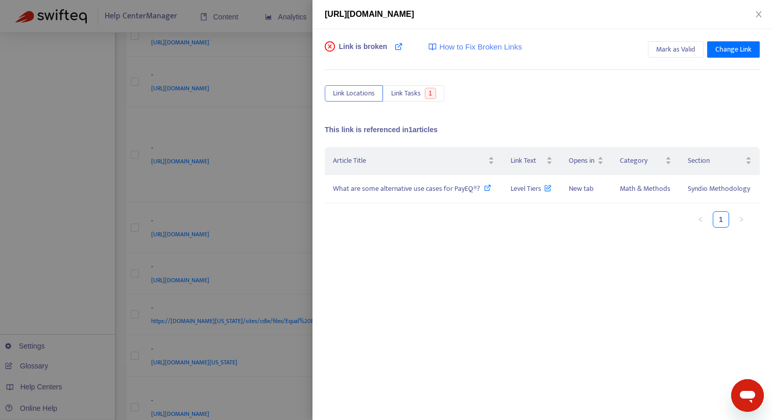
click at [68, 219] on div at bounding box center [386, 210] width 772 height 420
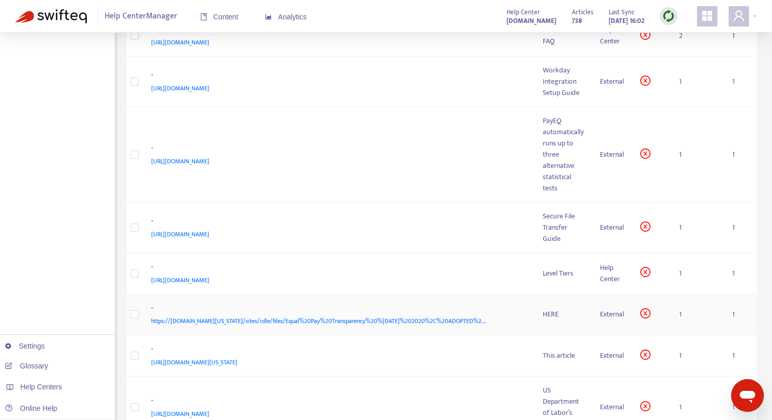
click at [492, 315] on div "-" at bounding box center [337, 309] width 372 height 13
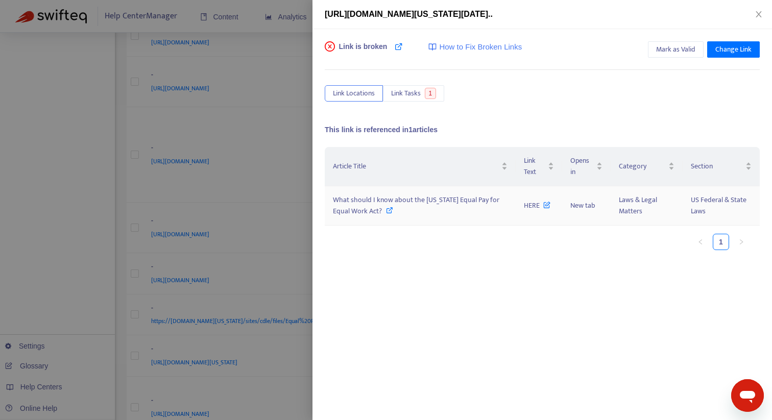
click at [435, 199] on span "What should I know about the [US_STATE] Equal Pay for Equal Work Act?" at bounding box center [416, 205] width 166 height 23
click at [295, 243] on div at bounding box center [386, 210] width 772 height 420
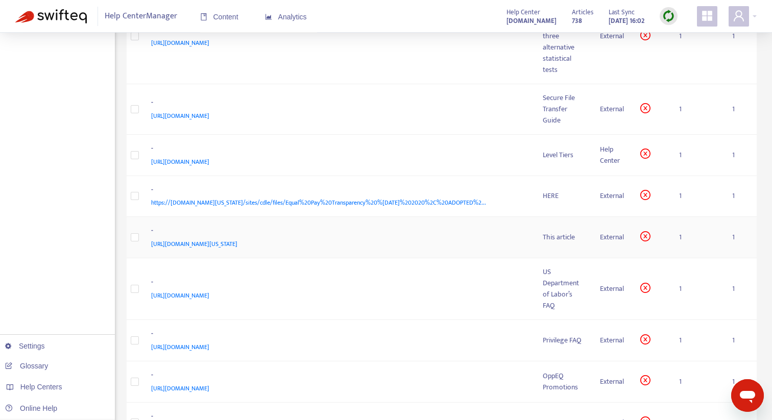
scroll to position [520, 0]
click at [561, 244] on td "This article" at bounding box center [563, 236] width 57 height 41
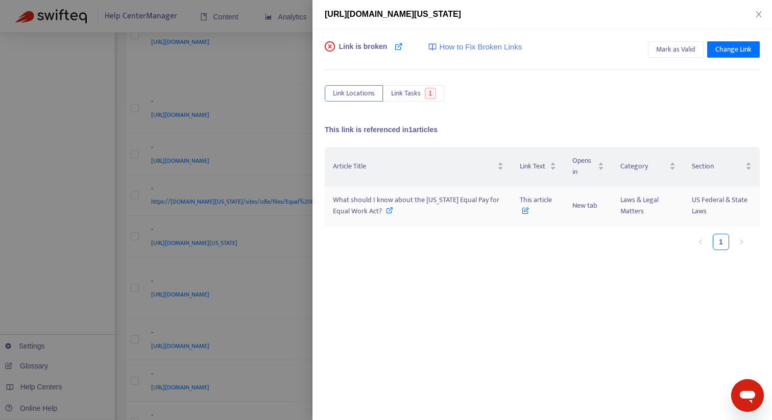
click at [463, 205] on span "What should I know about the [US_STATE] Equal Pay for Equal Work Act?" at bounding box center [416, 205] width 166 height 23
click at [279, 212] on div at bounding box center [386, 210] width 772 height 420
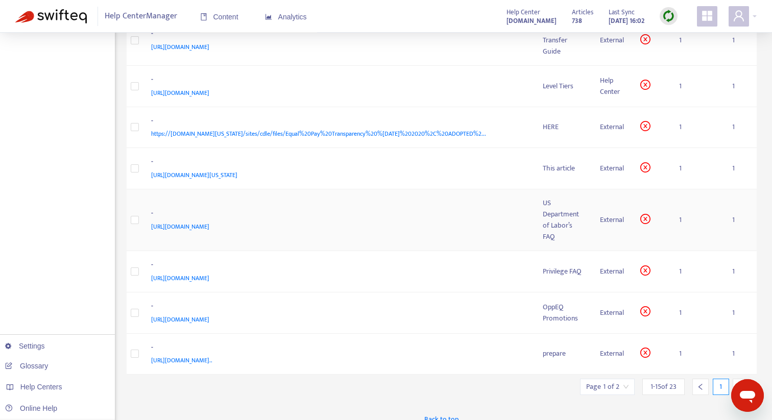
scroll to position [600, 0]
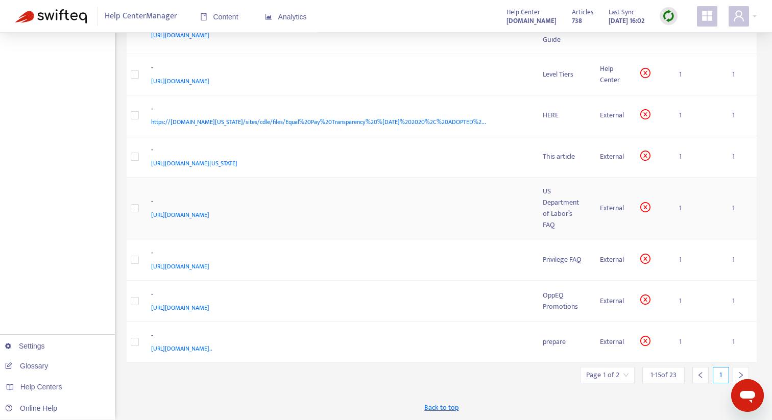
click at [541, 198] on td "US Department of Labor’s FAQ" at bounding box center [563, 209] width 57 height 62
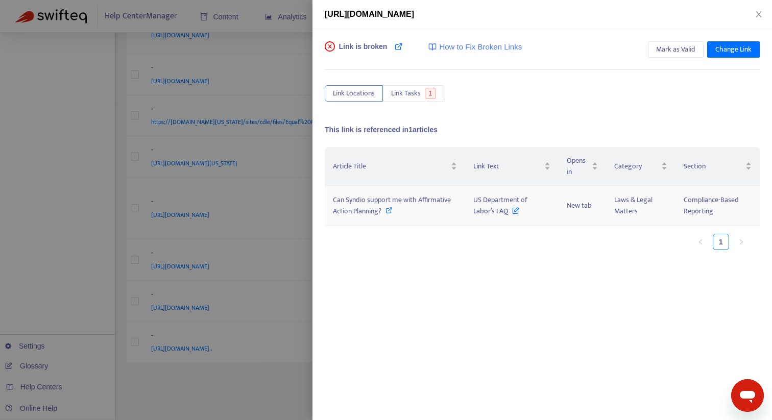
click at [404, 199] on span "Can Syndio support me with Affirmative Action Planning?" at bounding box center [392, 205] width 118 height 23
click at [272, 391] on div at bounding box center [386, 210] width 772 height 420
